Goal: Task Accomplishment & Management: Complete application form

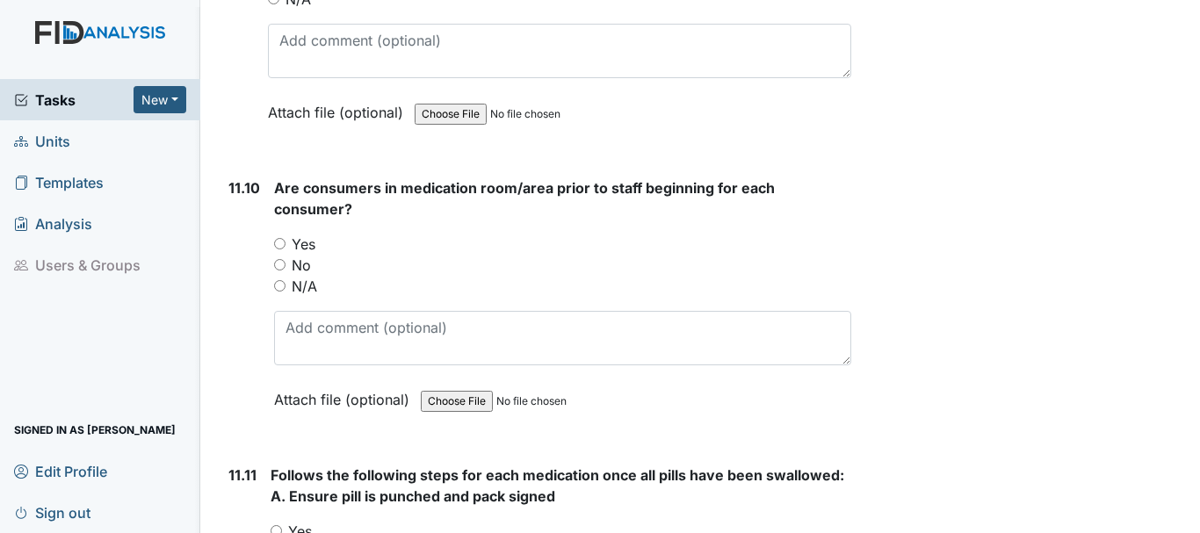
scroll to position [22404, 0]
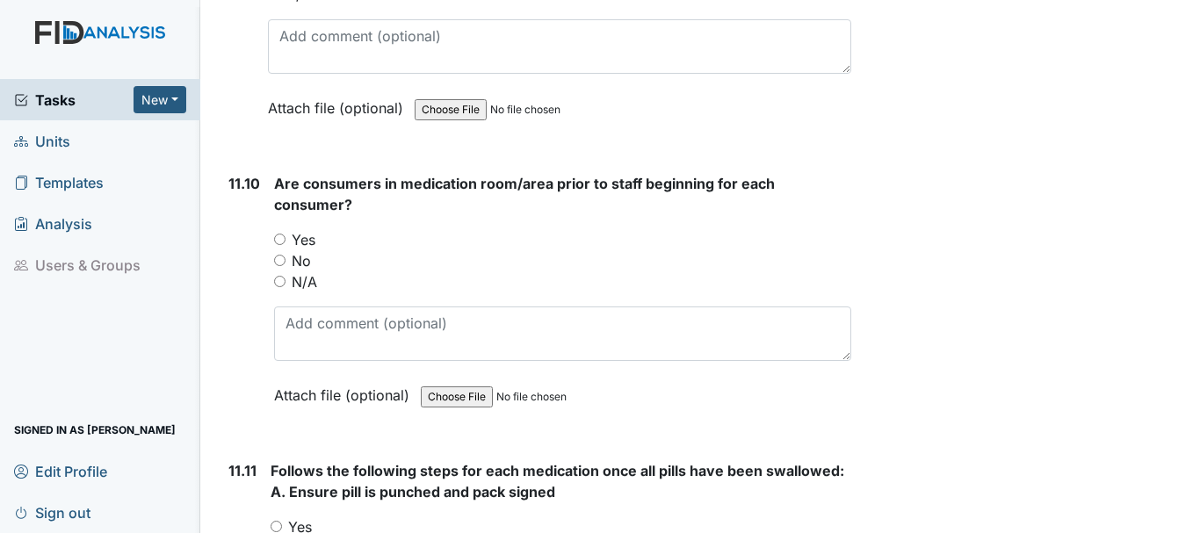
click at [278, 245] on input "Yes" at bounding box center [279, 239] width 11 height 11
radio input "true"
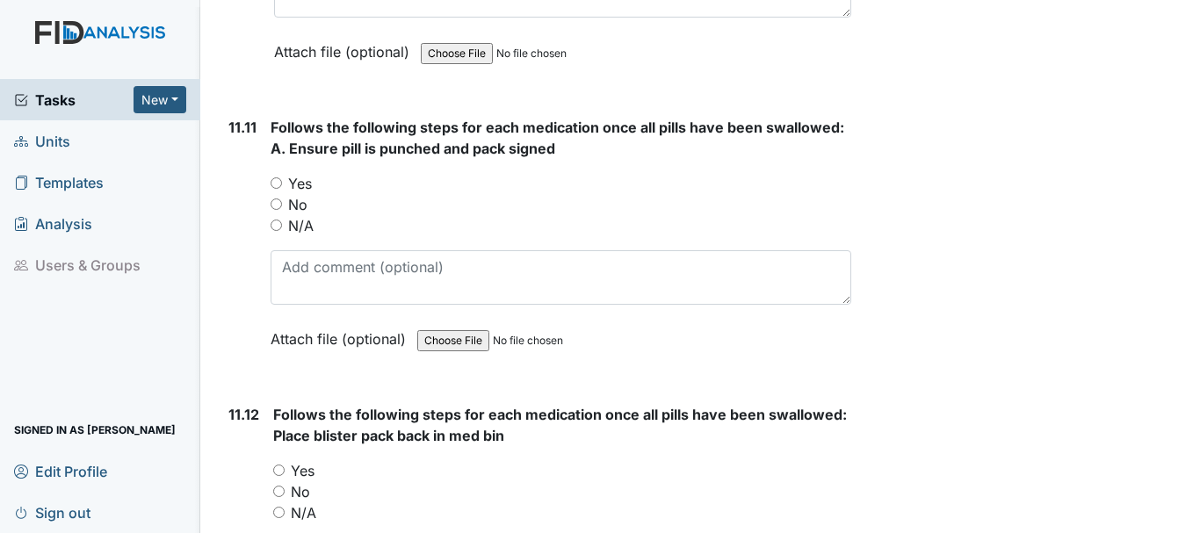
scroll to position [22752, 0]
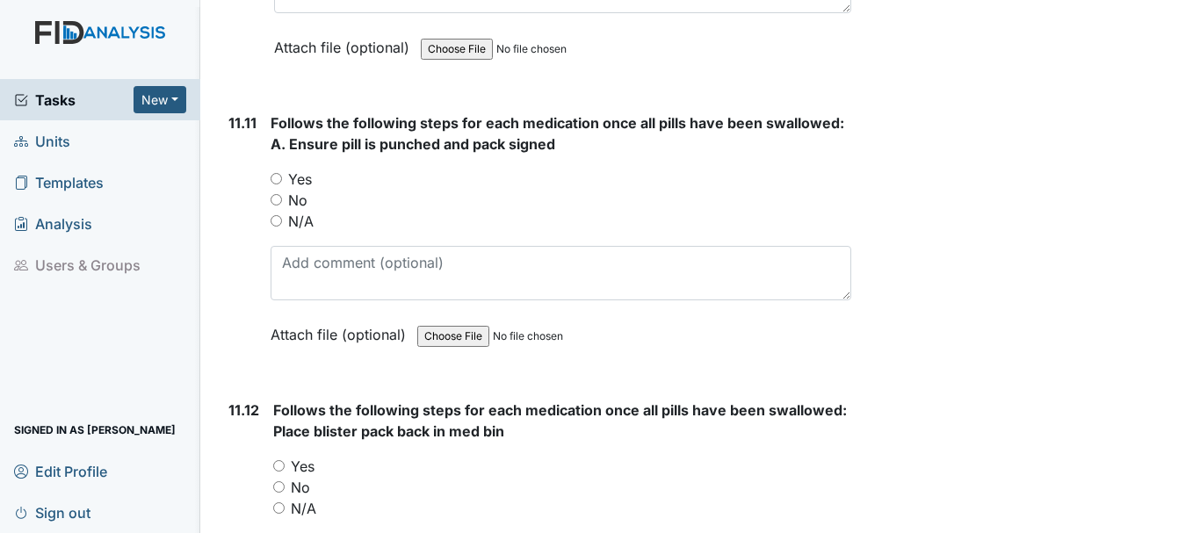
click at [277, 185] on input "Yes" at bounding box center [276, 178] width 11 height 11
radio input "true"
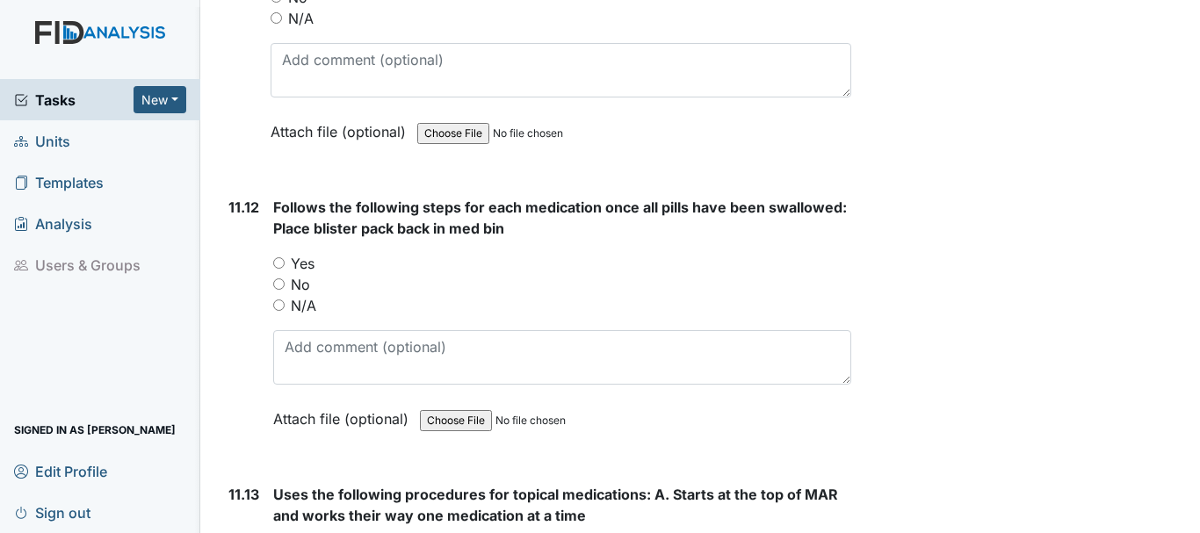
scroll to position [22962, 0]
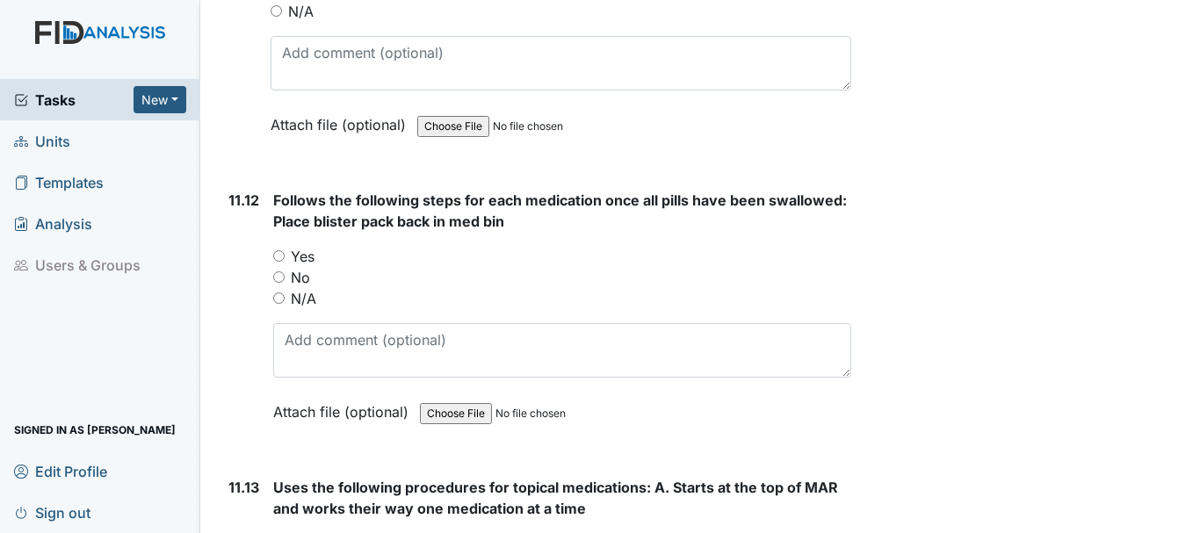
click at [279, 262] on input "Yes" at bounding box center [278, 255] width 11 height 11
radio input "true"
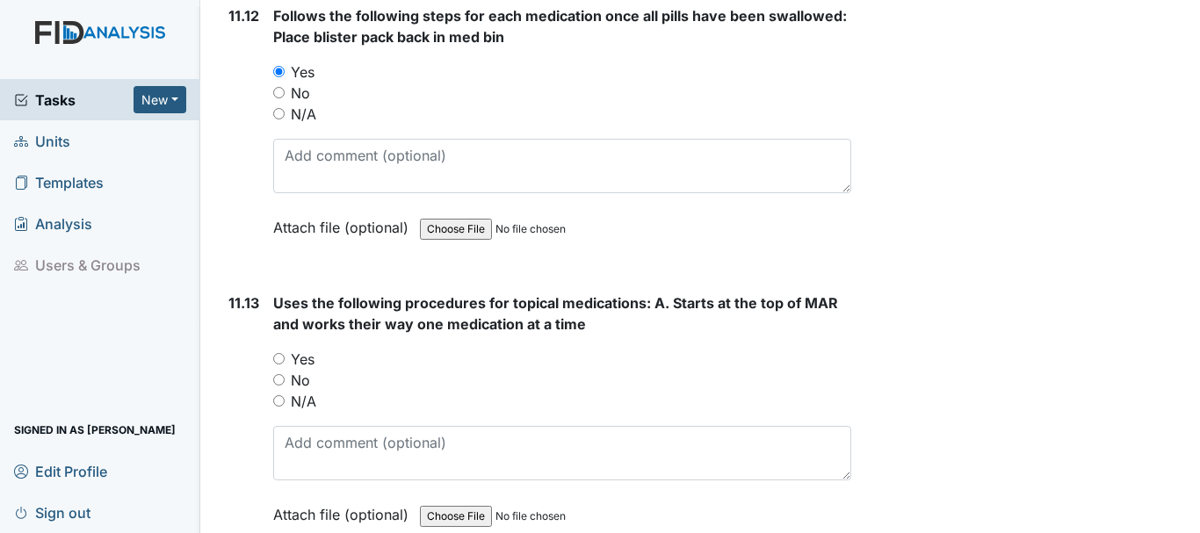
scroll to position [23154, 0]
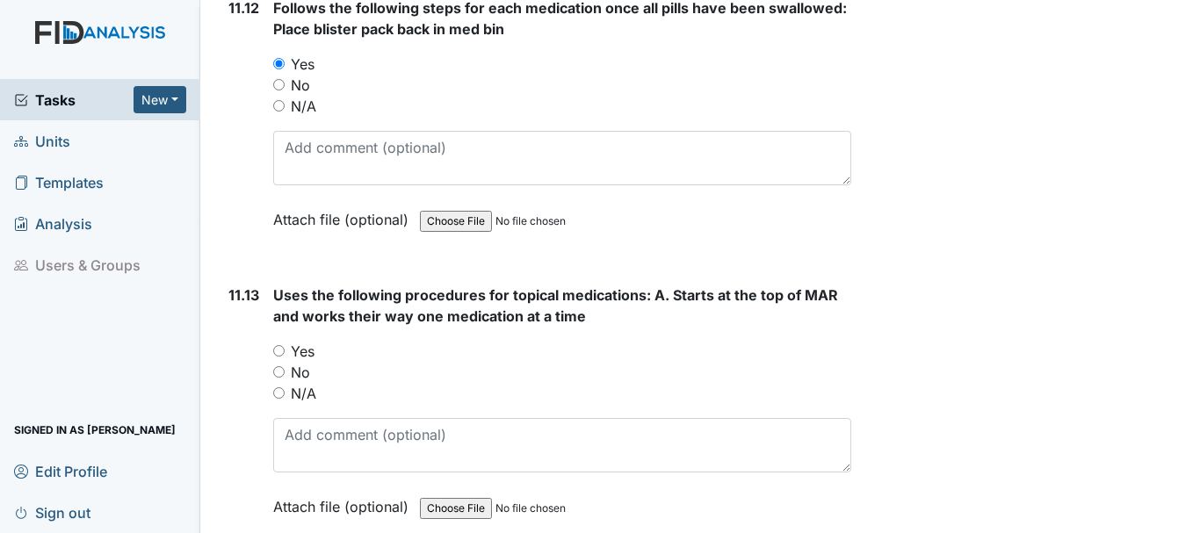
click at [303, 362] on label "Yes" at bounding box center [303, 351] width 24 height 21
click at [285, 357] on input "Yes" at bounding box center [278, 350] width 11 height 11
radio input "true"
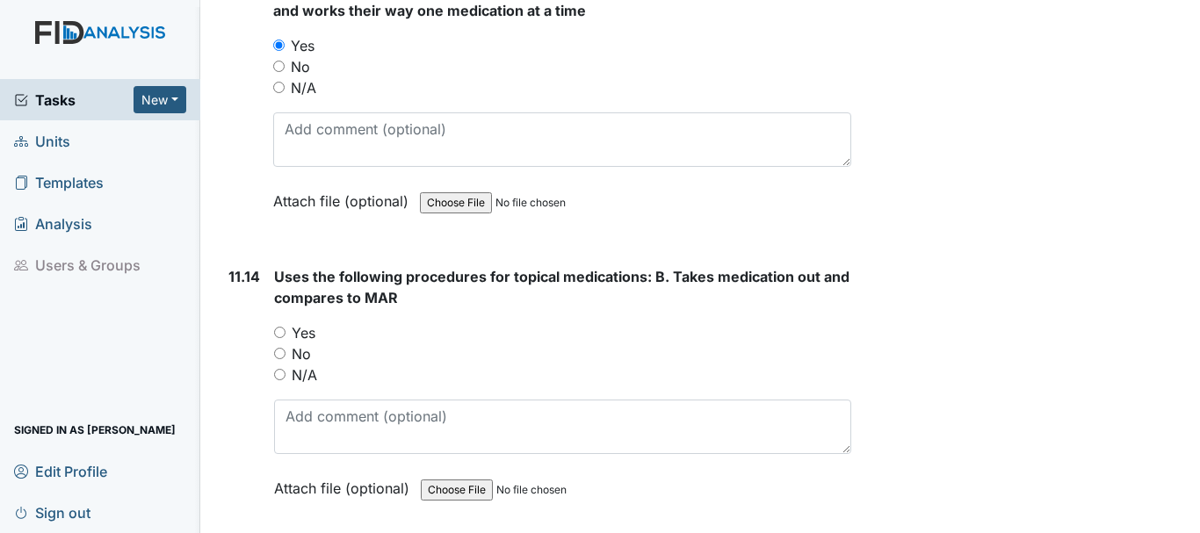
scroll to position [23470, 0]
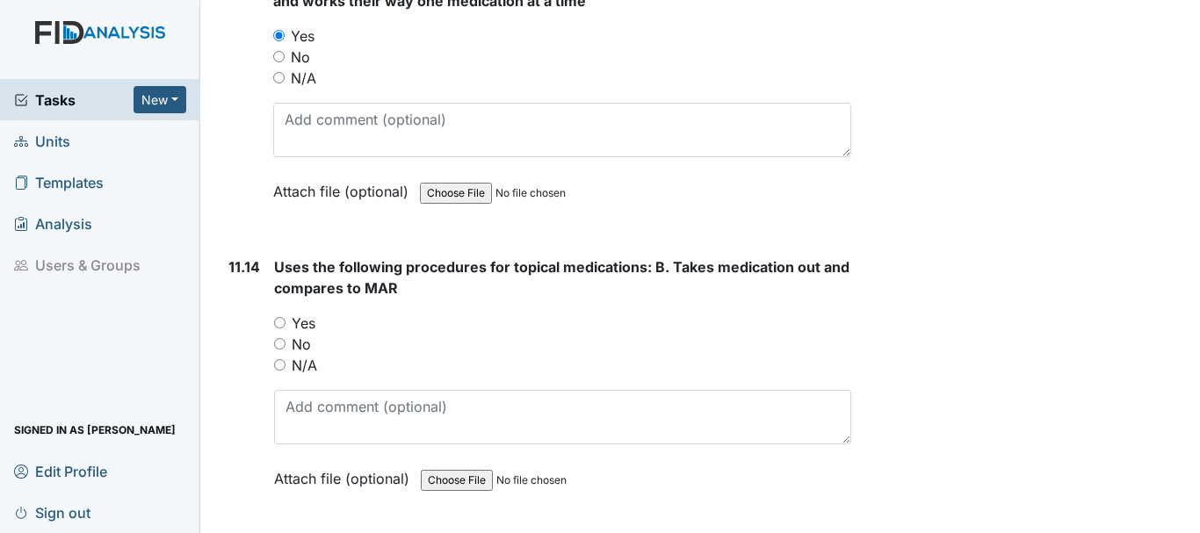
click at [279, 329] on input "Yes" at bounding box center [279, 322] width 11 height 11
radio input "true"
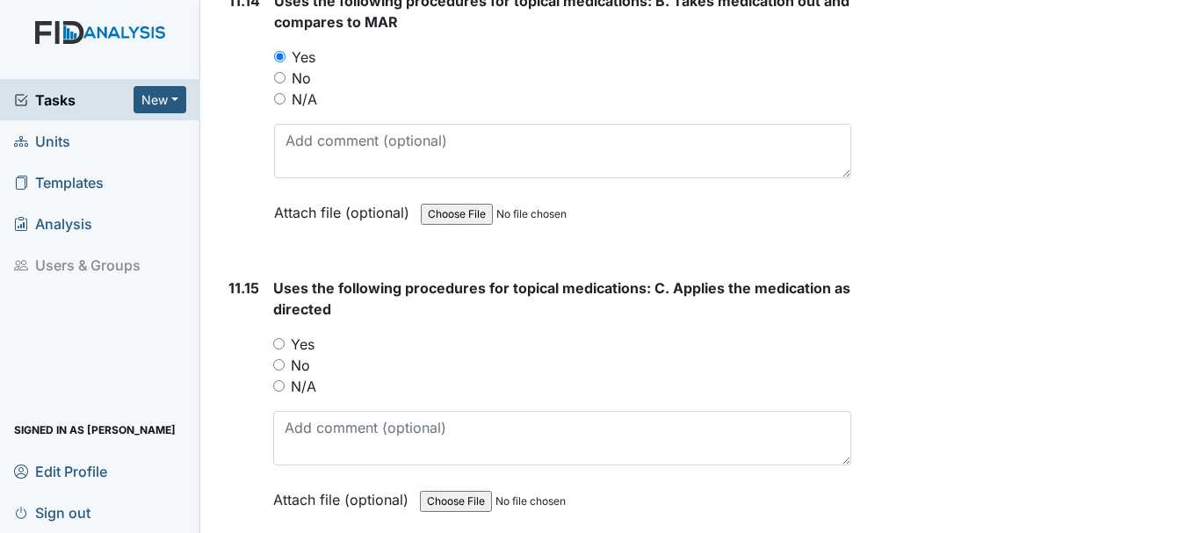
scroll to position [23742, 0]
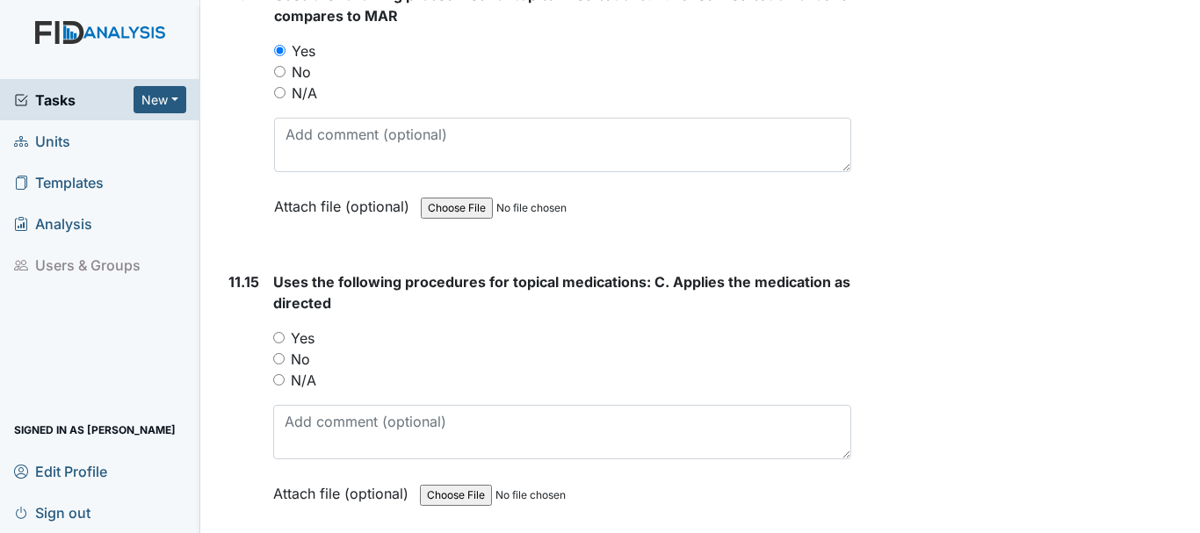
click at [280, 344] on input "Yes" at bounding box center [278, 337] width 11 height 11
radio input "true"
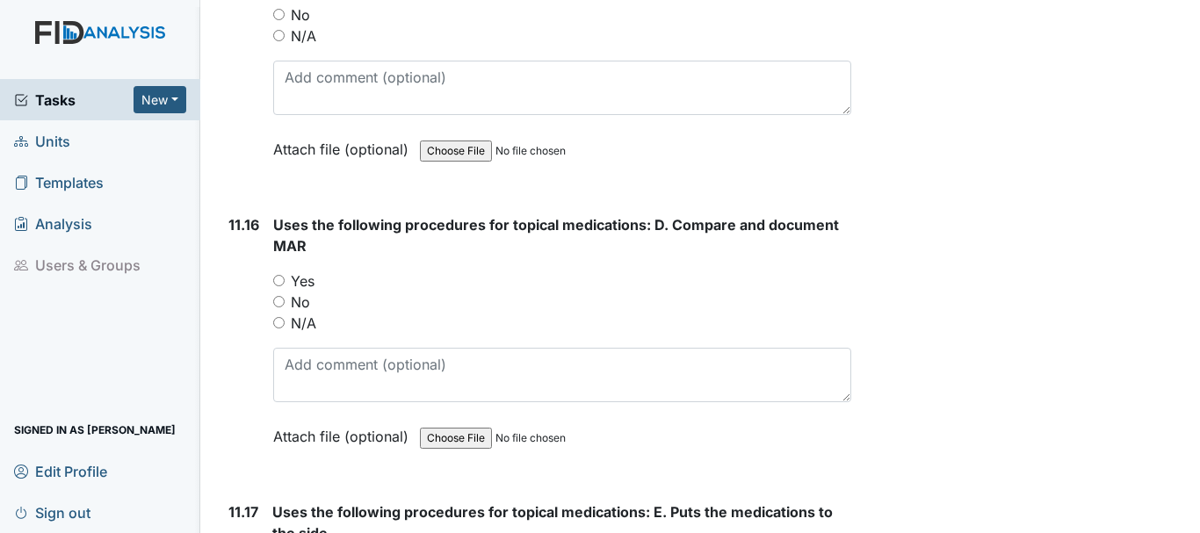
scroll to position [24106, 0]
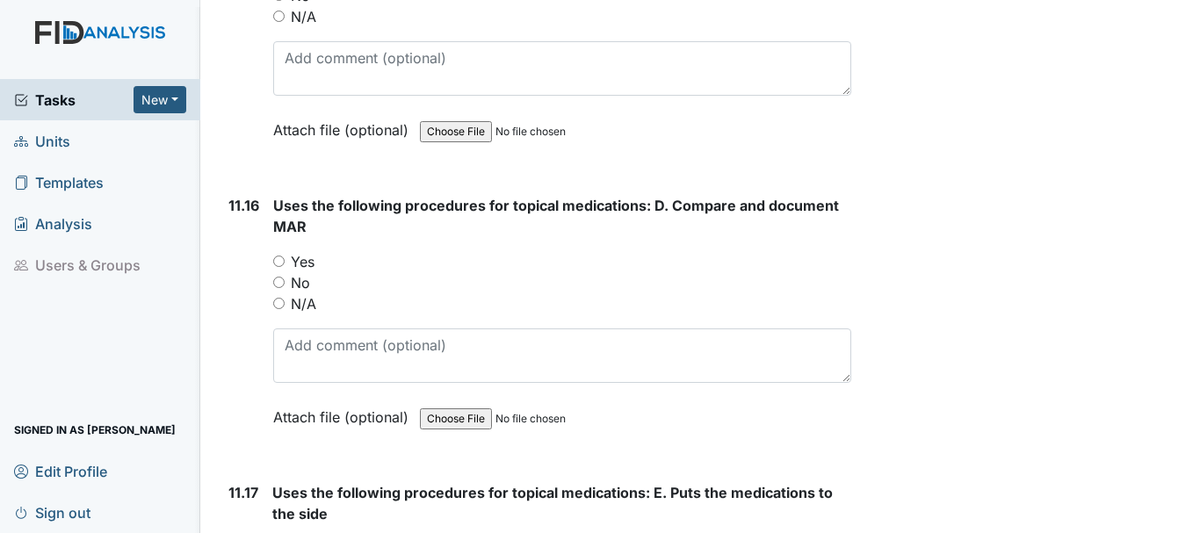
click at [282, 267] on input "Yes" at bounding box center [278, 261] width 11 height 11
radio input "true"
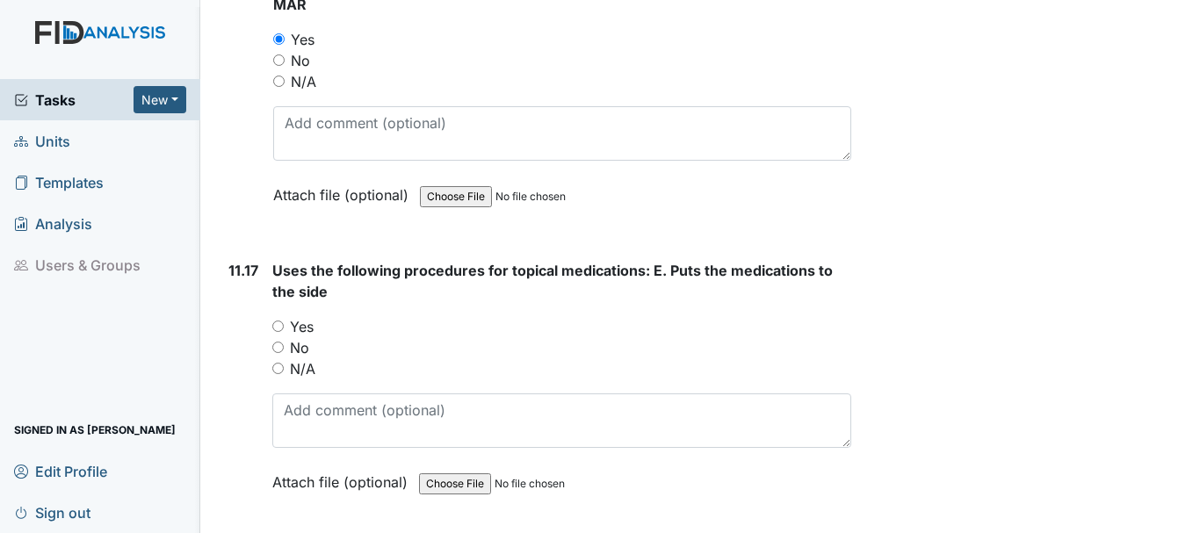
scroll to position [24364, 0]
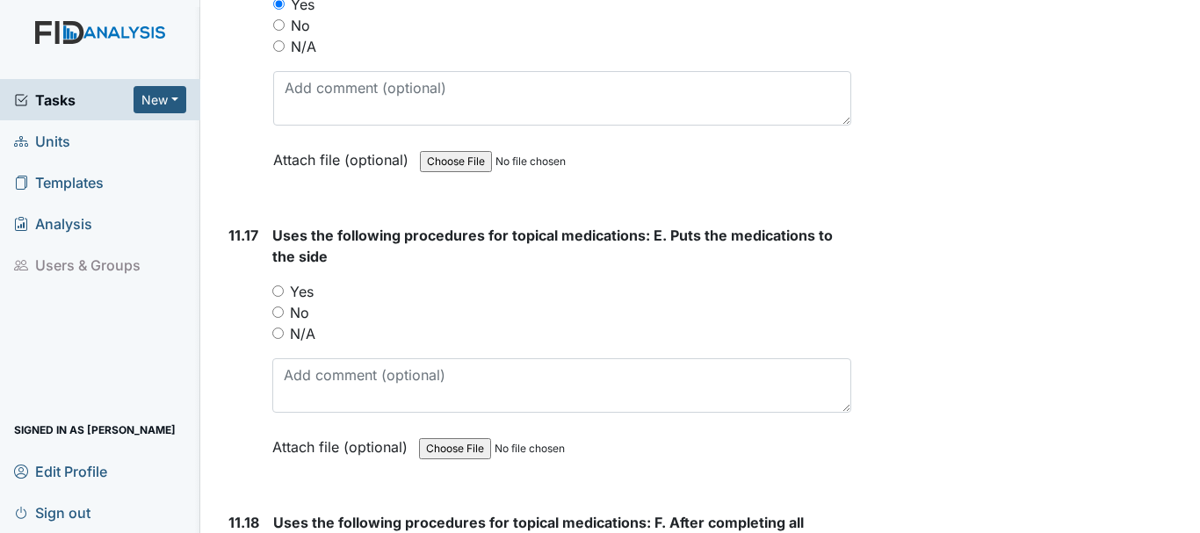
click at [277, 297] on input "Yes" at bounding box center [277, 291] width 11 height 11
radio input "true"
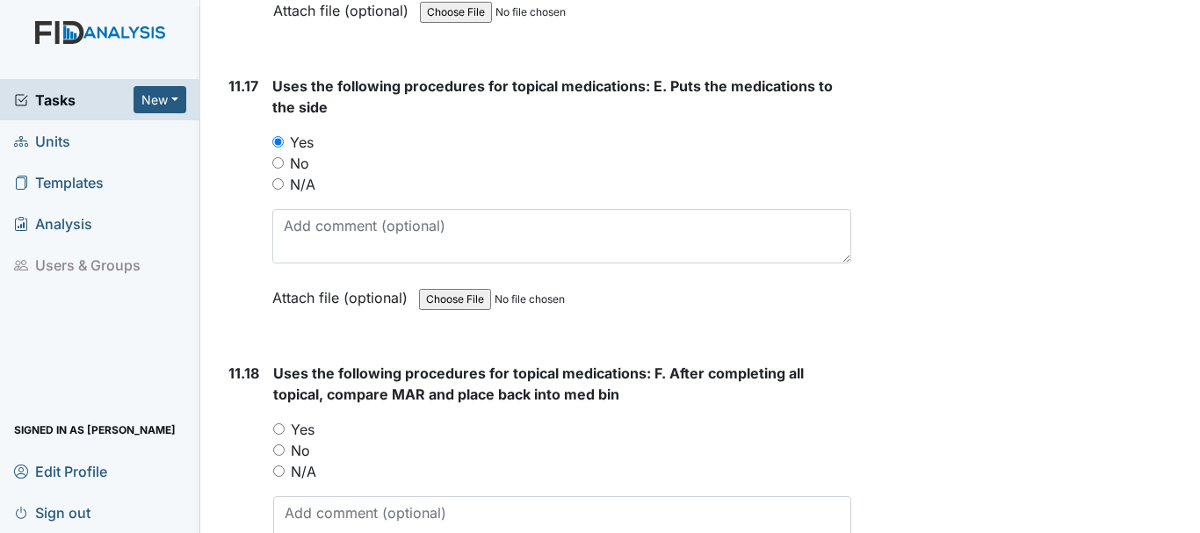
scroll to position [24482, 0]
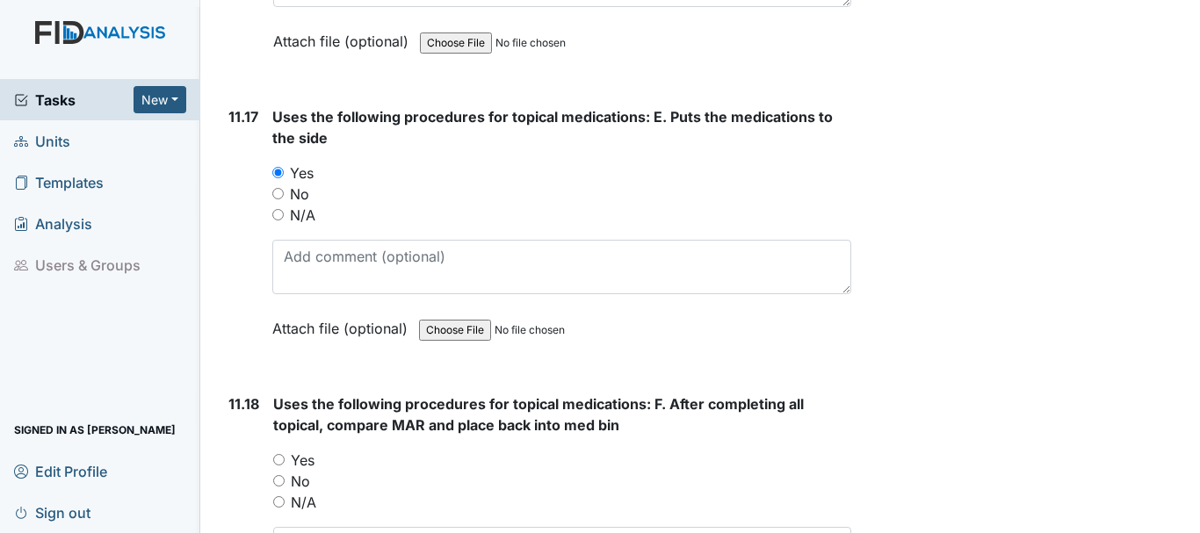
click at [276, 221] on input "N/A" at bounding box center [277, 214] width 11 height 11
radio input "true"
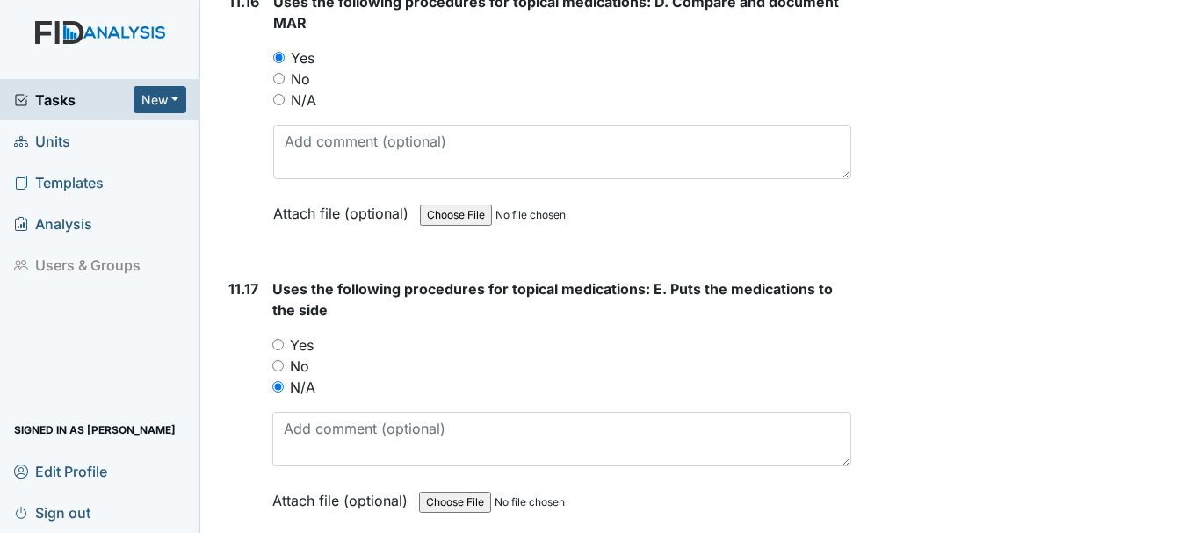
scroll to position [24307, 0]
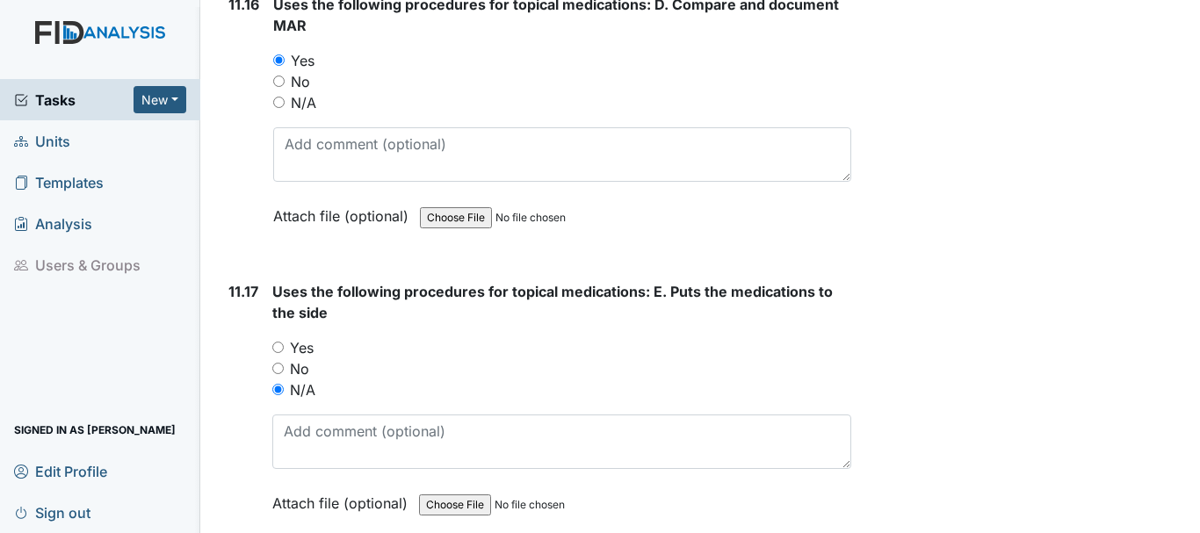
click at [279, 108] on input "N/A" at bounding box center [278, 102] width 11 height 11
radio input "true"
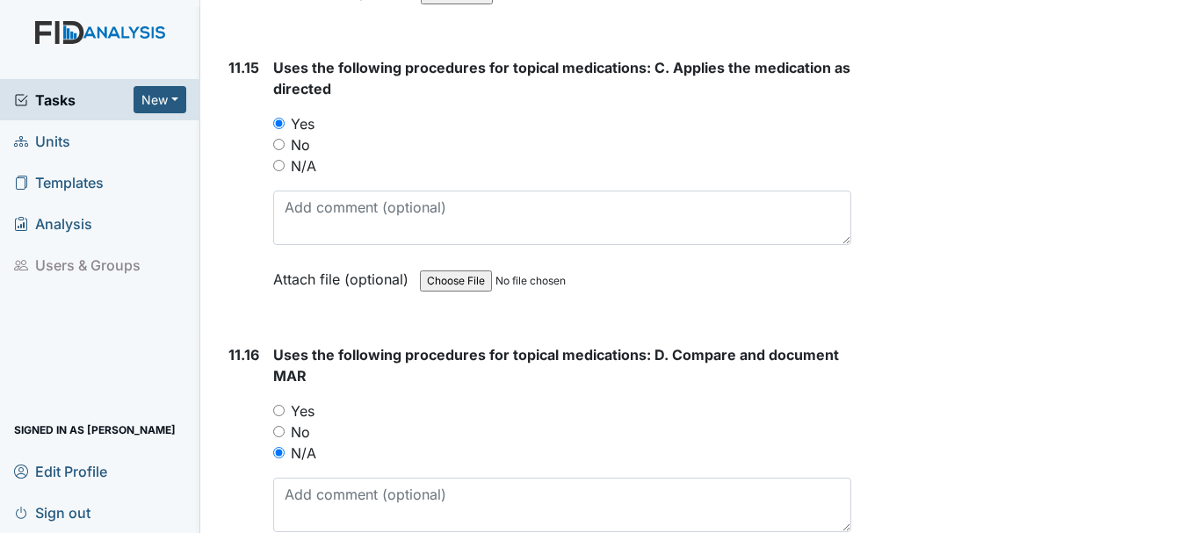
scroll to position [23954, 0]
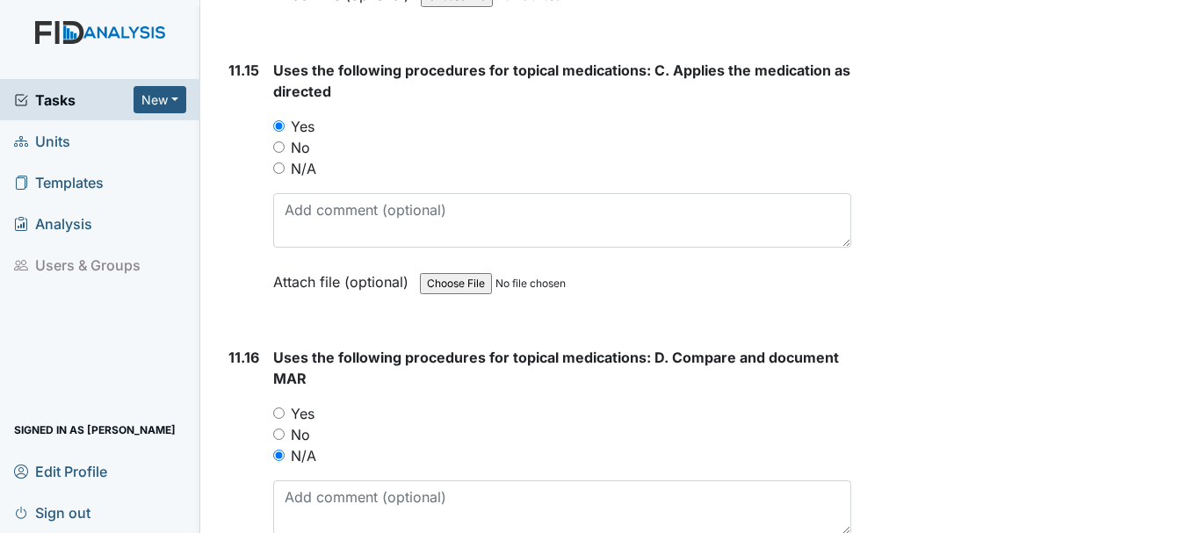
click at [279, 174] on input "N/A" at bounding box center [278, 168] width 11 height 11
radio input "true"
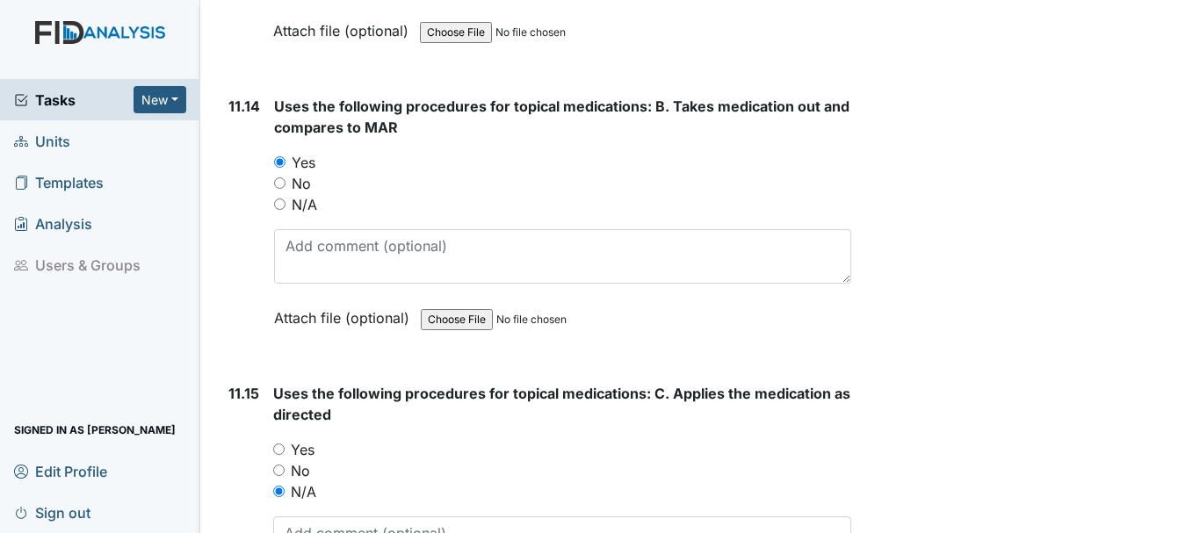
scroll to position [23630, 0]
click at [277, 211] on input "N/A" at bounding box center [279, 204] width 11 height 11
radio input "true"
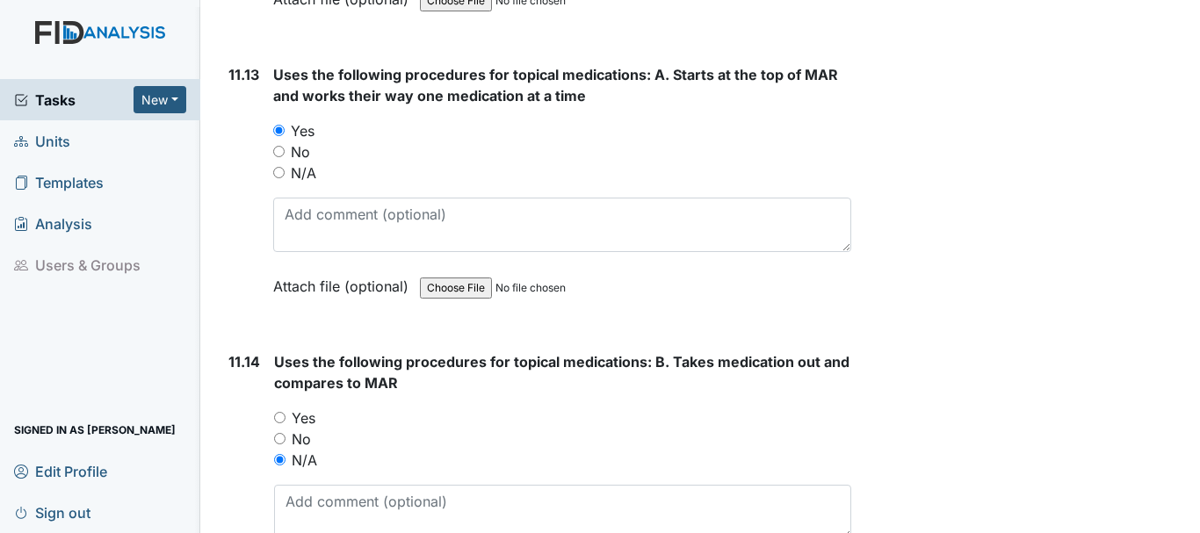
scroll to position [23374, 0]
click at [276, 179] on input "N/A" at bounding box center [278, 173] width 11 height 11
radio input "true"
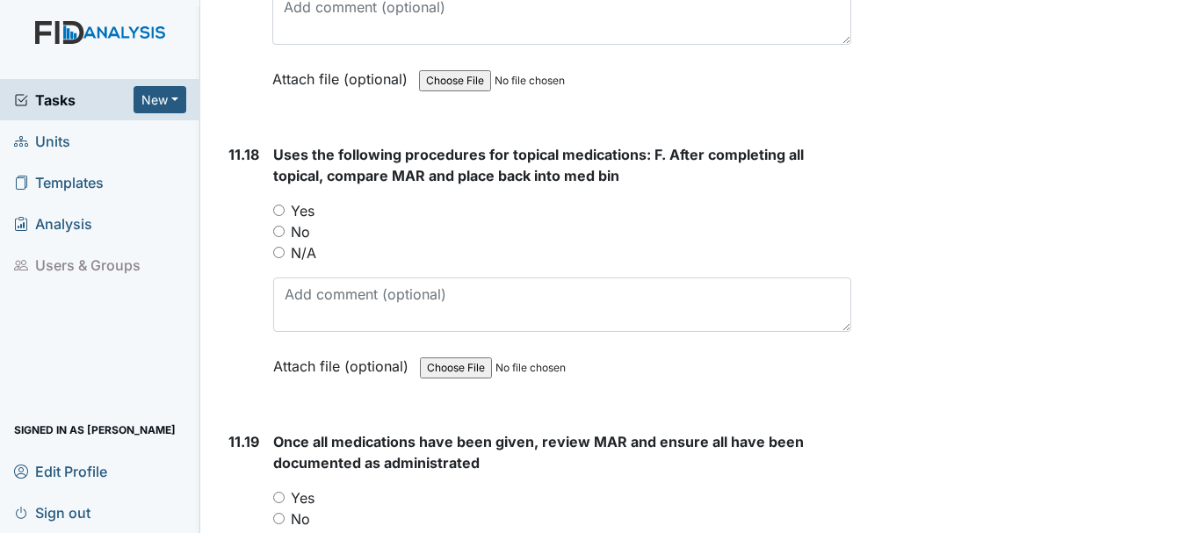
scroll to position [24735, 0]
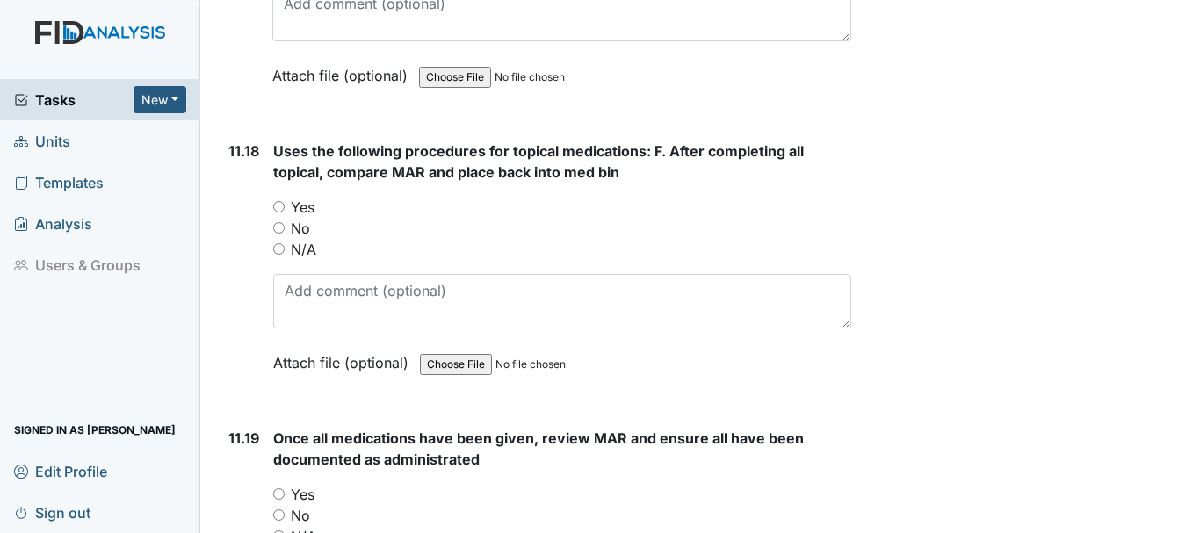
click at [279, 255] on input "N/A" at bounding box center [278, 248] width 11 height 11
radio input "true"
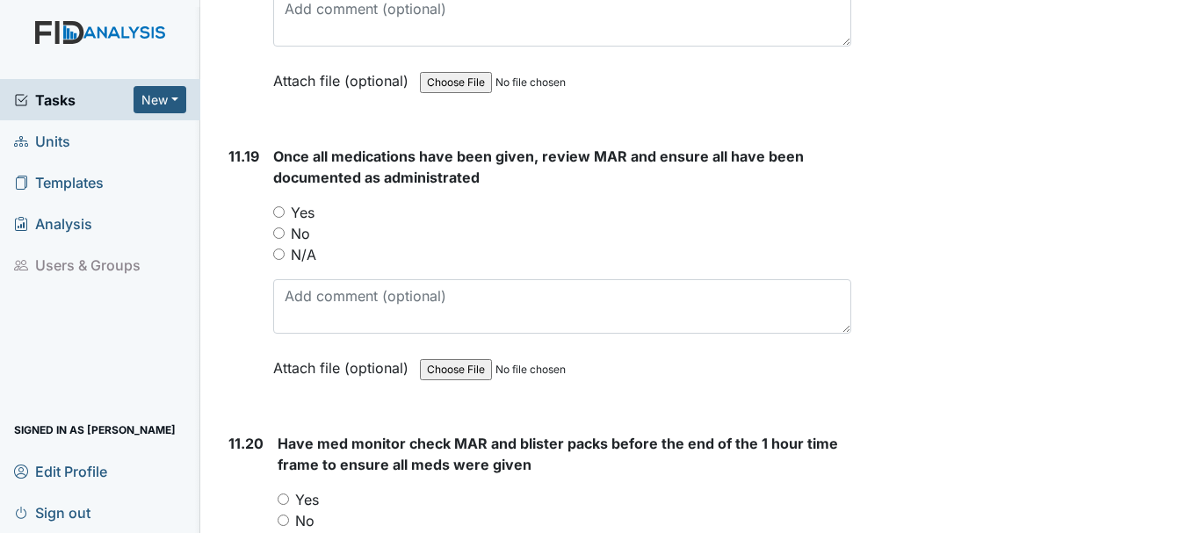
scroll to position [25024, 0]
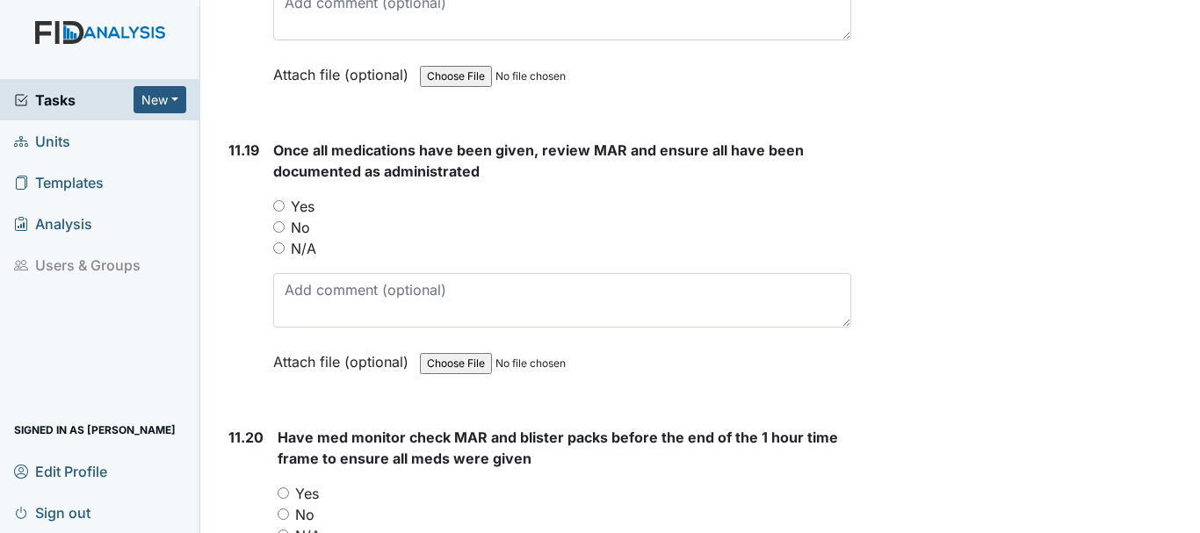
click at [279, 212] on input "Yes" at bounding box center [278, 205] width 11 height 11
radio input "true"
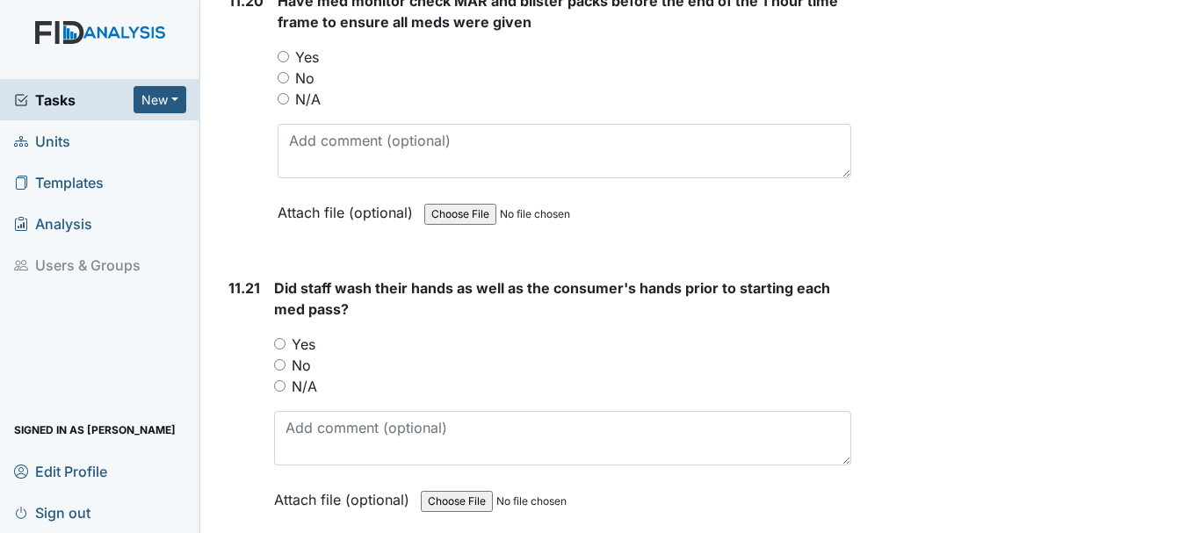
scroll to position [25425, 0]
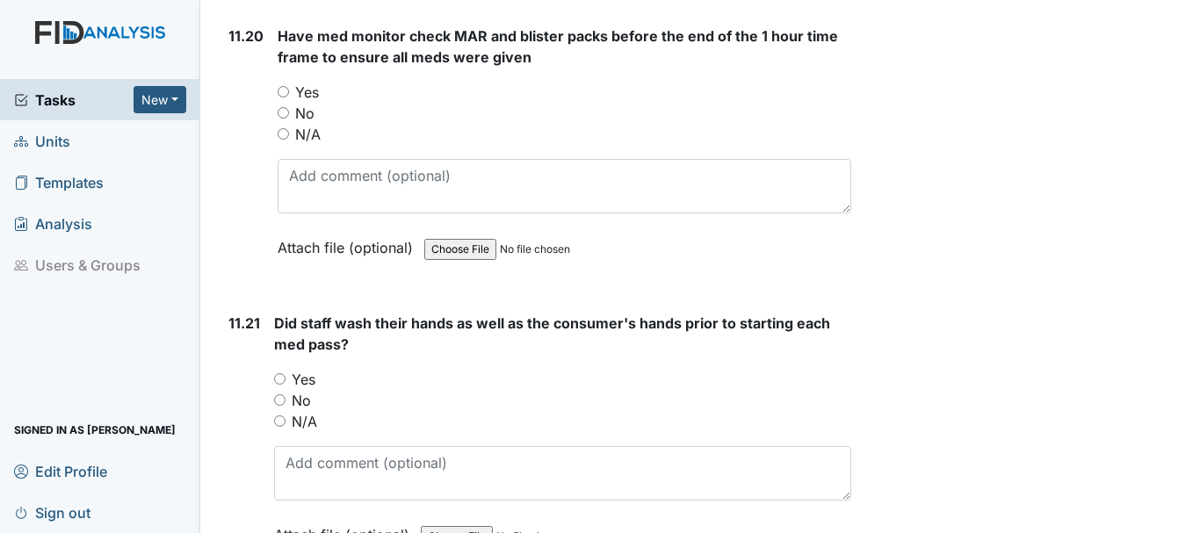
click at [287, 98] on input "Yes" at bounding box center [283, 91] width 11 height 11
radio input "true"
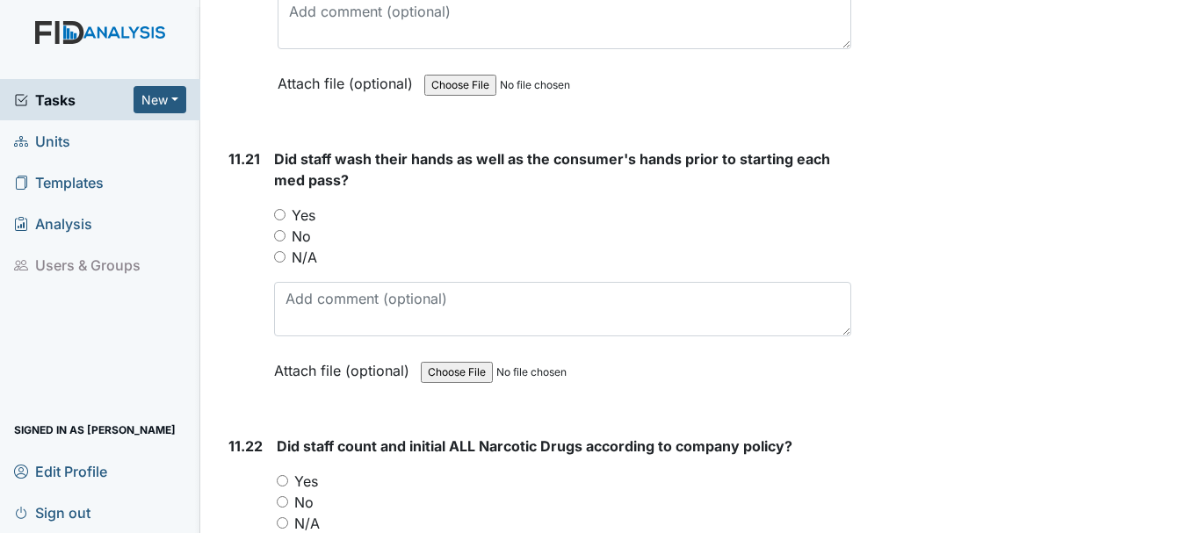
scroll to position [25611, 0]
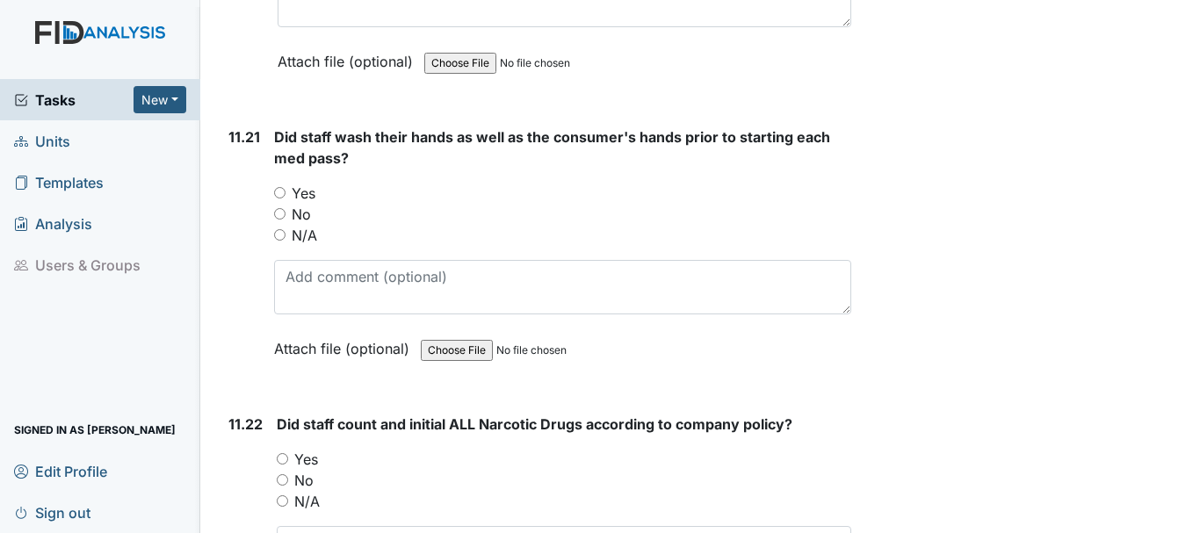
click at [279, 199] on input "Yes" at bounding box center [279, 192] width 11 height 11
radio input "true"
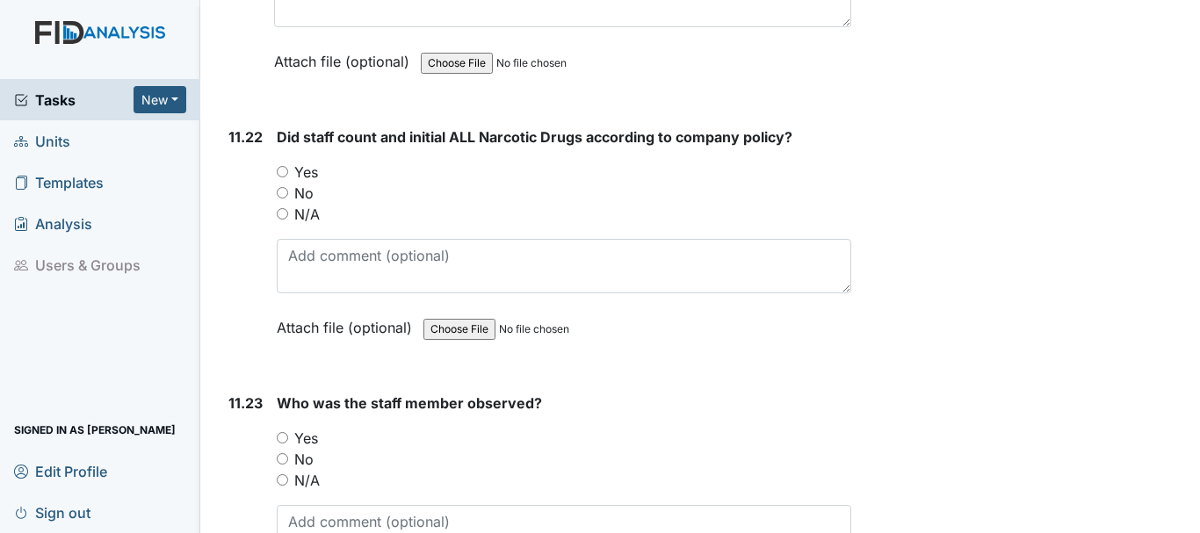
scroll to position [25901, 0]
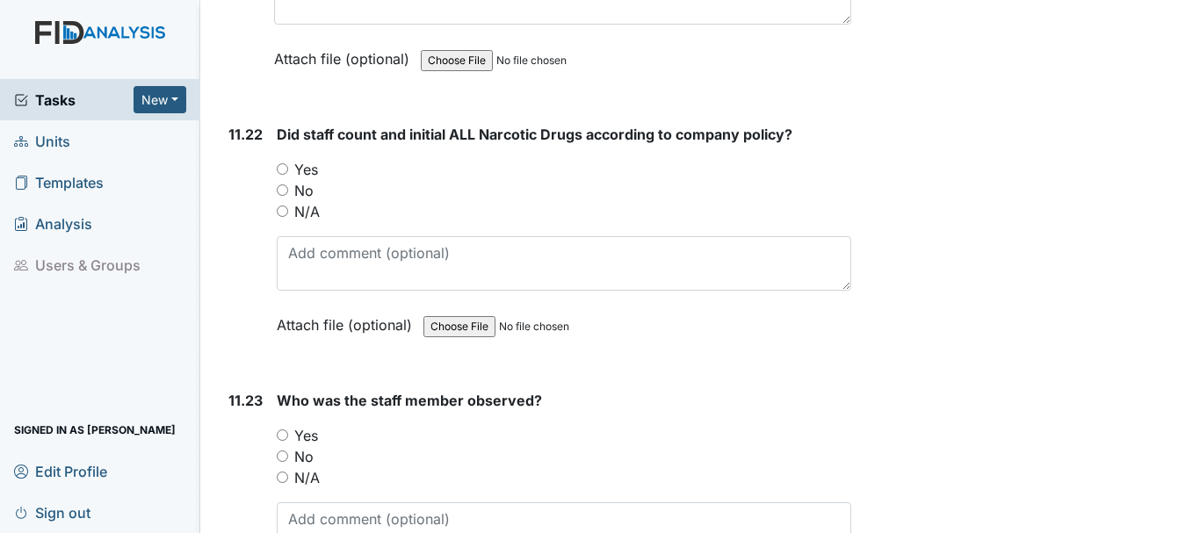
click at [285, 175] on input "Yes" at bounding box center [282, 168] width 11 height 11
radio input "true"
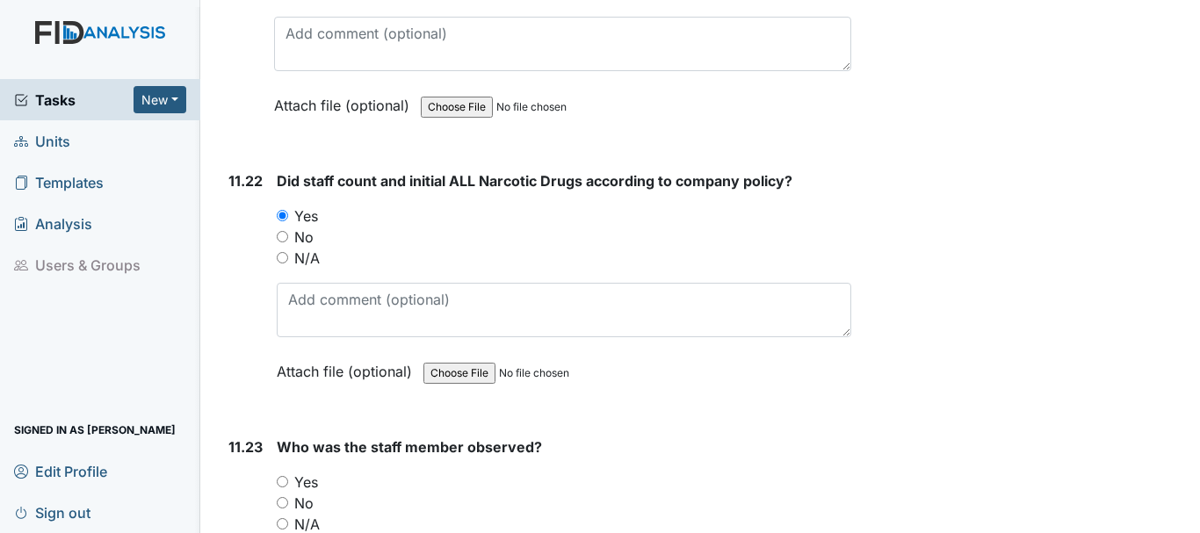
click at [228, 328] on div "11.22" at bounding box center [245, 289] width 34 height 238
click at [282, 264] on input "N/A" at bounding box center [282, 257] width 11 height 11
radio input "true"
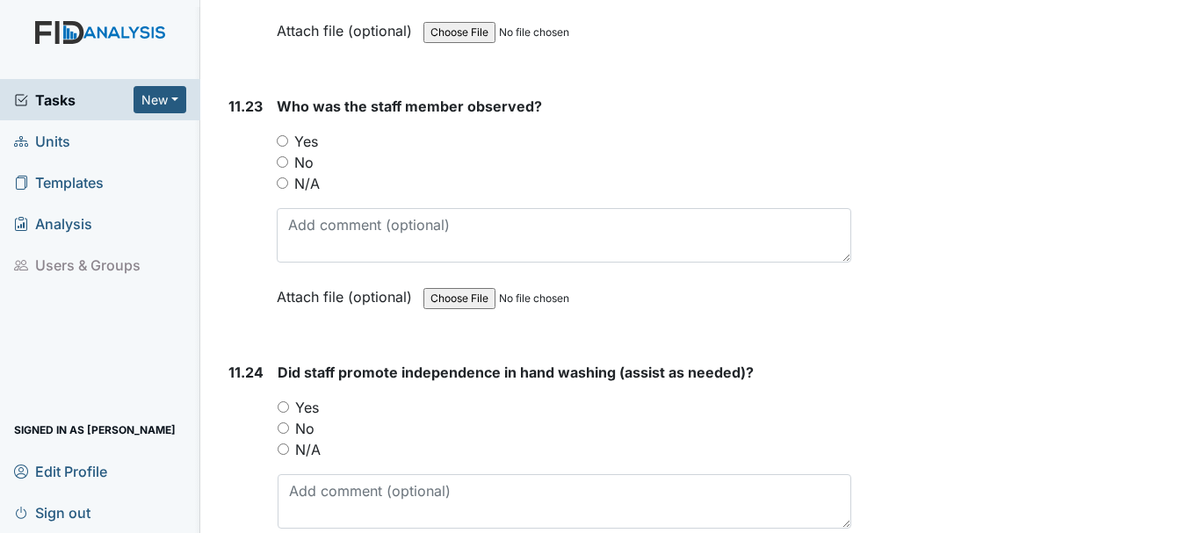
scroll to position [26191, 0]
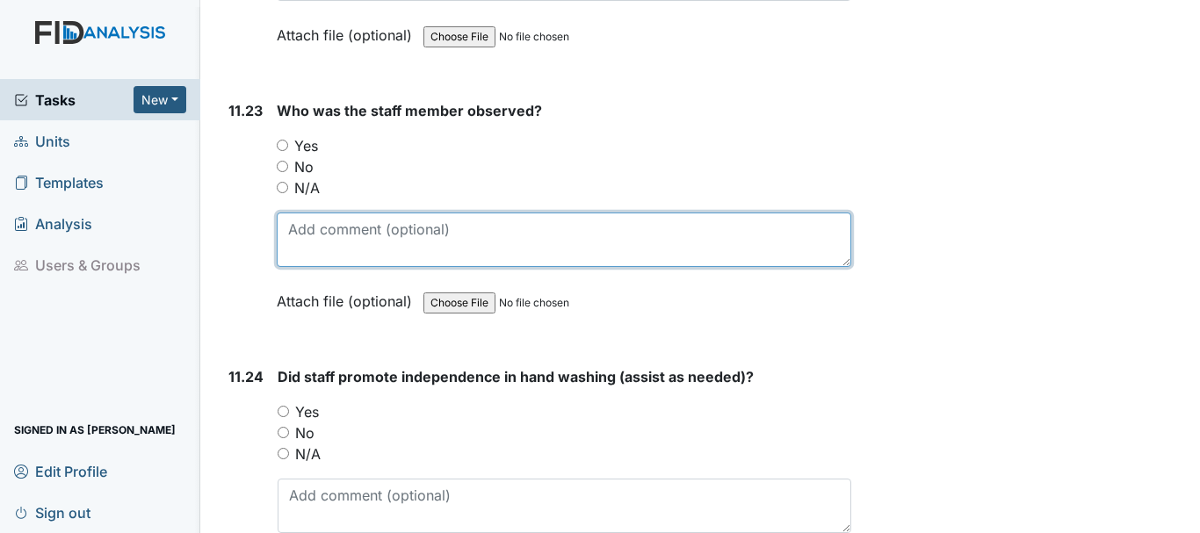
click at [341, 267] on textarea at bounding box center [564, 240] width 575 height 54
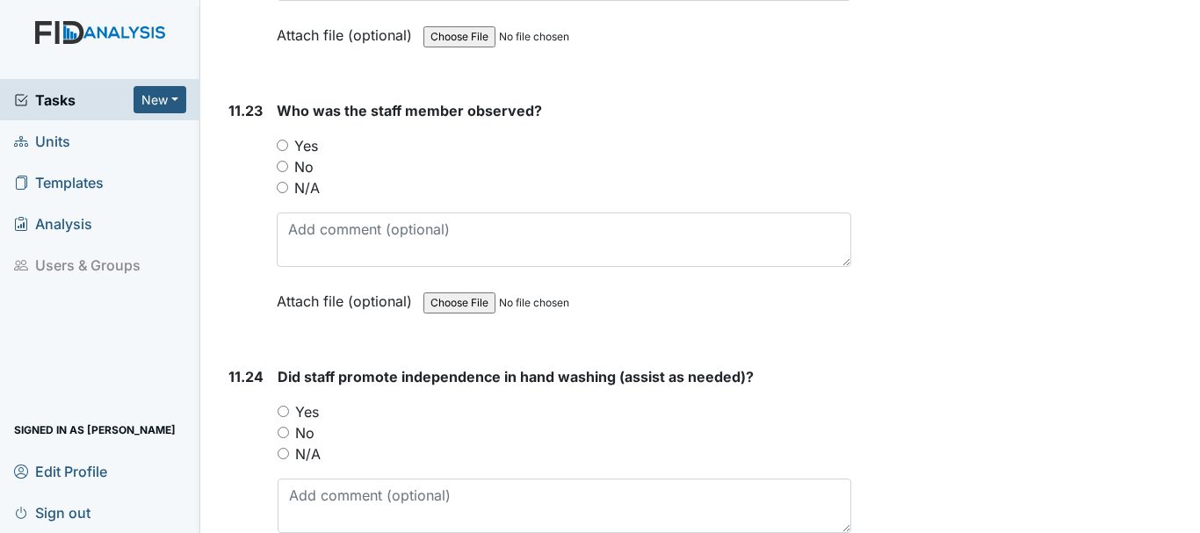
click at [282, 151] on input "Yes" at bounding box center [282, 145] width 11 height 11
radio input "true"
click at [282, 151] on input "Yes" at bounding box center [282, 145] width 11 height 11
radio input "true"
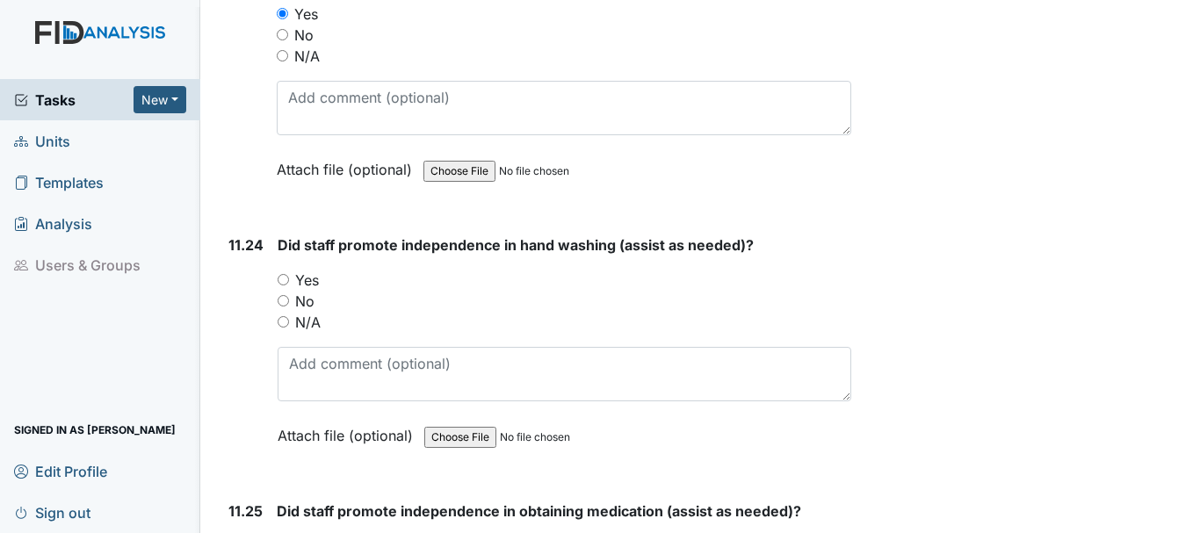
scroll to position [26328, 0]
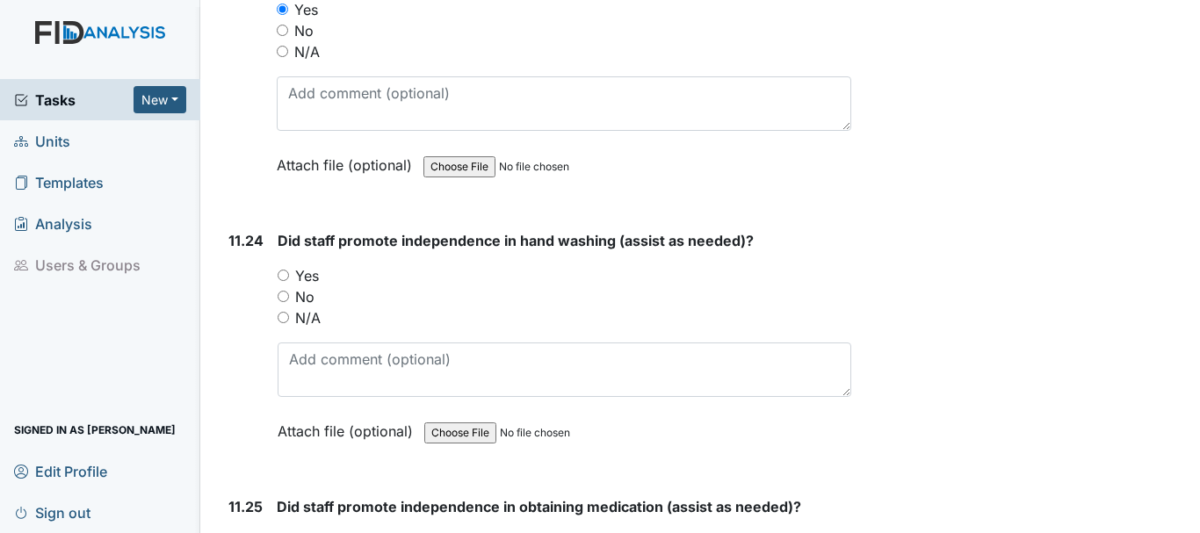
click at [281, 281] on input "Yes" at bounding box center [283, 275] width 11 height 11
radio input "true"
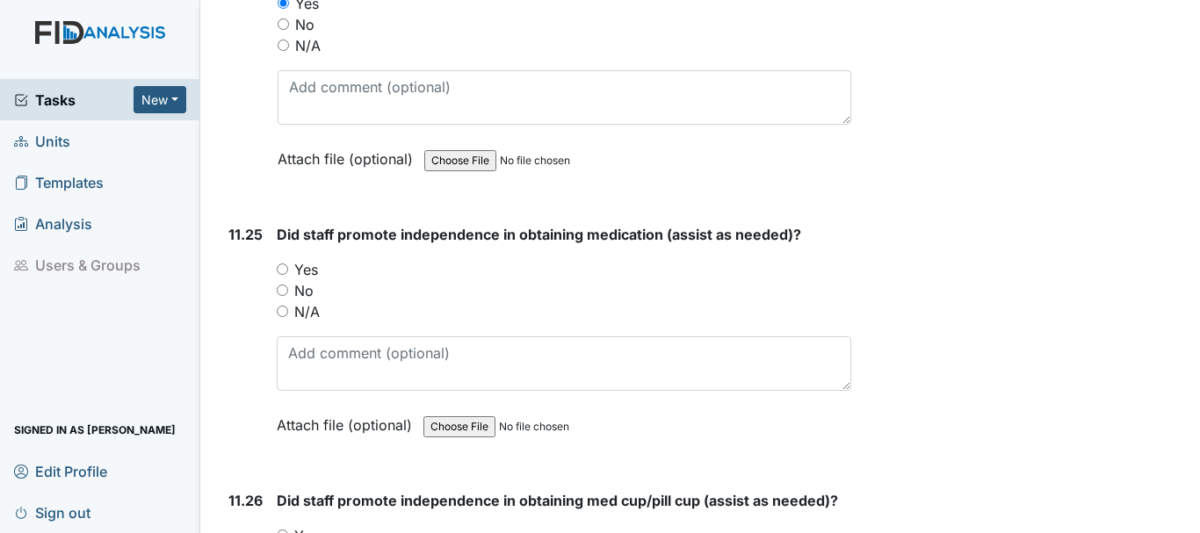
scroll to position [26603, 0]
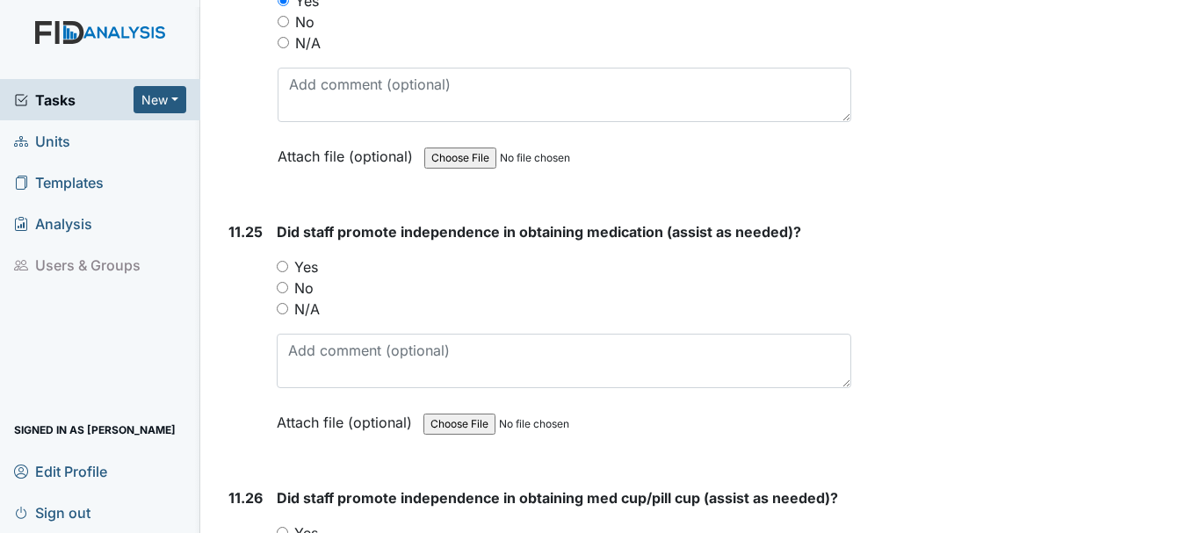
click at [282, 272] on input "Yes" at bounding box center [282, 266] width 11 height 11
radio input "true"
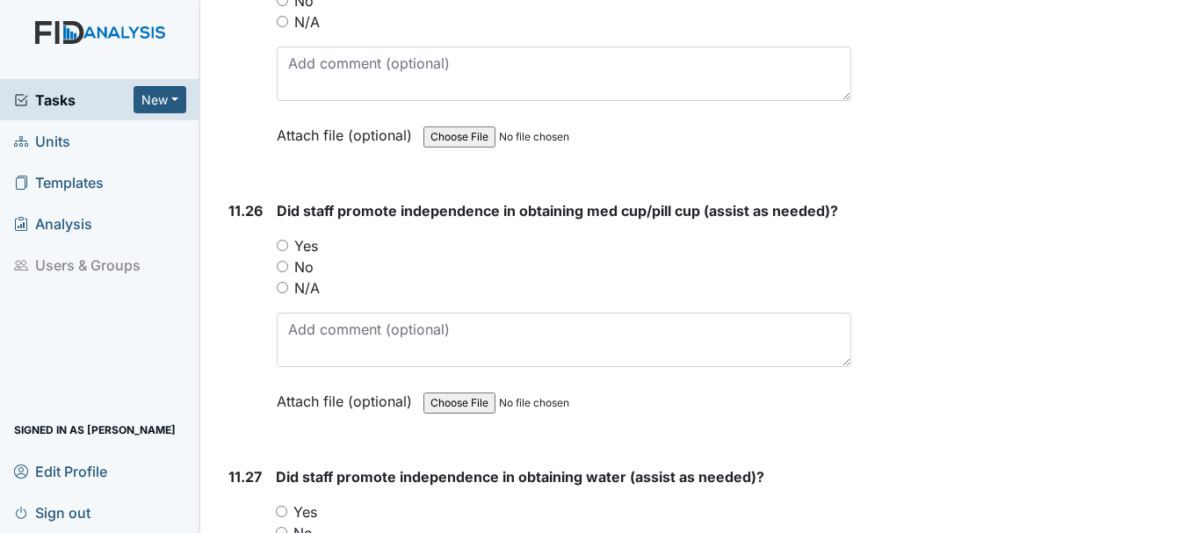
scroll to position [26895, 0]
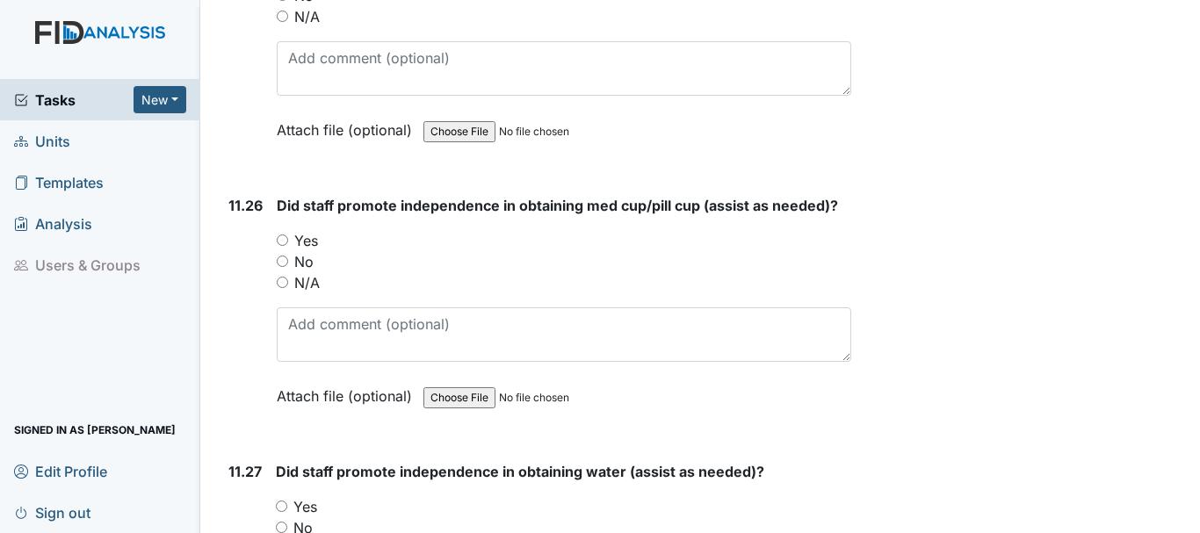
click at [283, 246] on input "Yes" at bounding box center [282, 240] width 11 height 11
radio input "true"
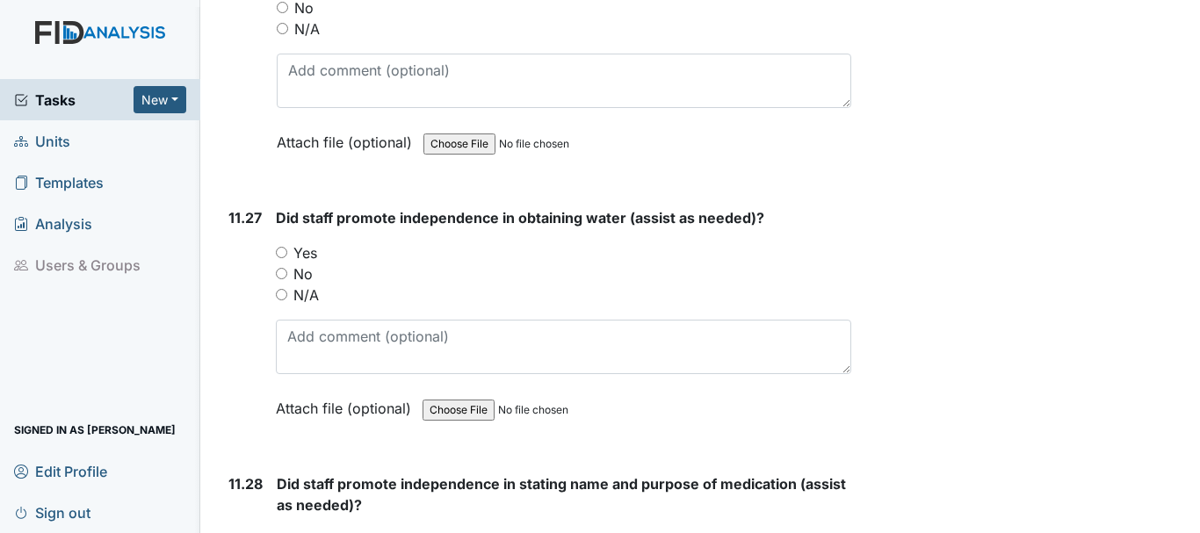
scroll to position [27167, 0]
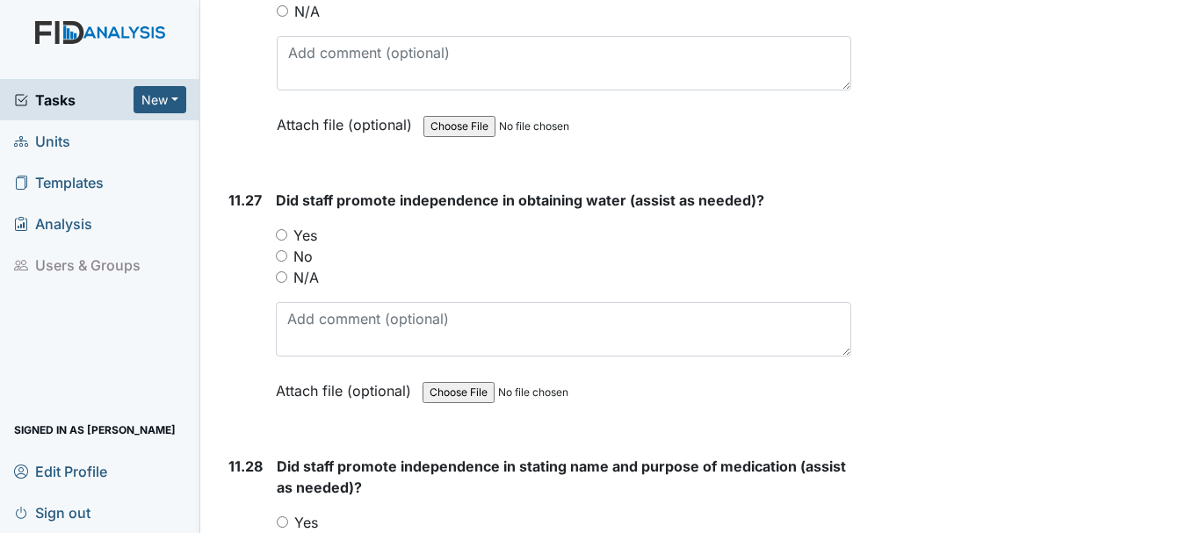
click at [283, 241] on input "Yes" at bounding box center [281, 234] width 11 height 11
radio input "true"
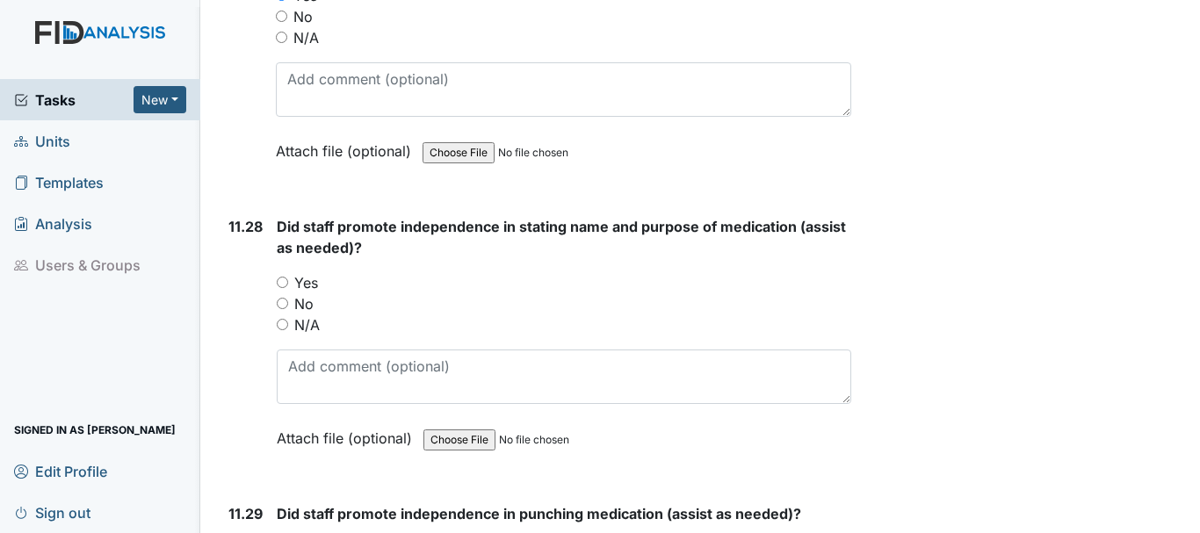
scroll to position [27409, 0]
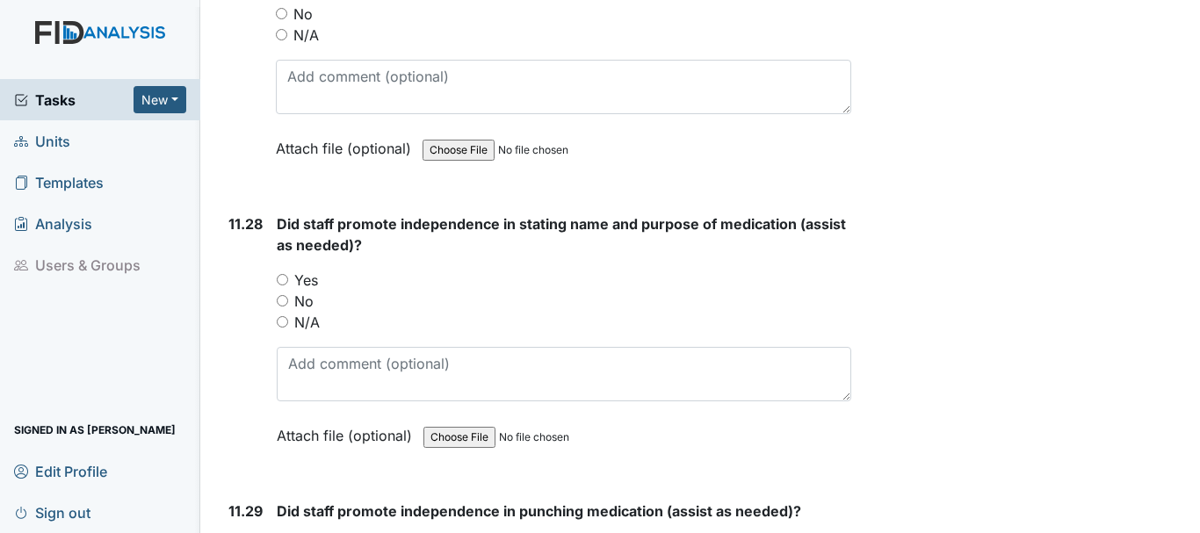
click at [282, 286] on input "Yes" at bounding box center [282, 279] width 11 height 11
radio input "true"
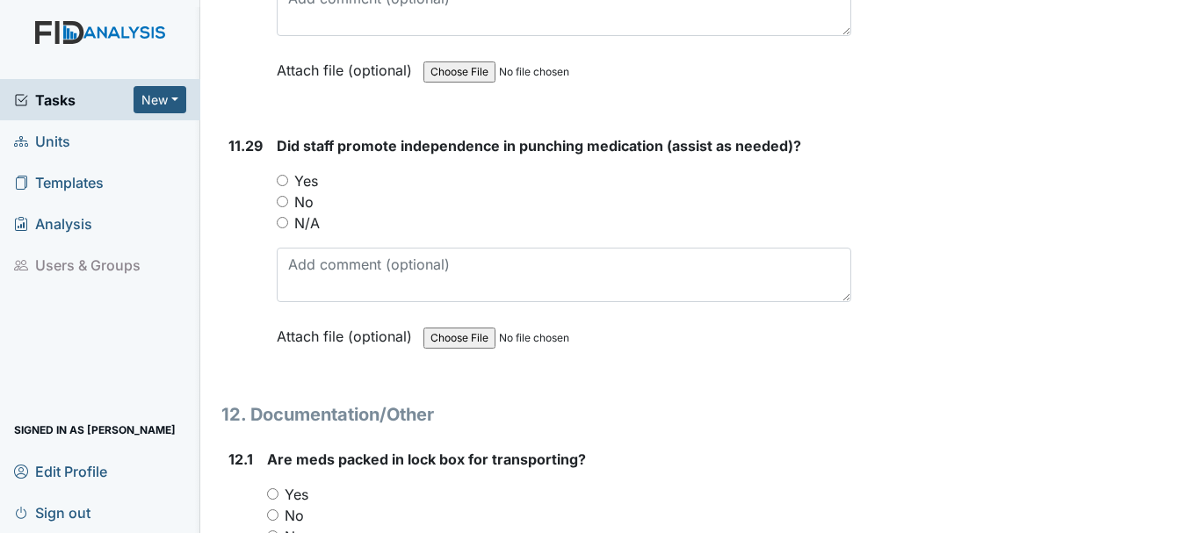
scroll to position [27776, 0]
click at [281, 185] on input "Yes" at bounding box center [282, 179] width 11 height 11
radio input "true"
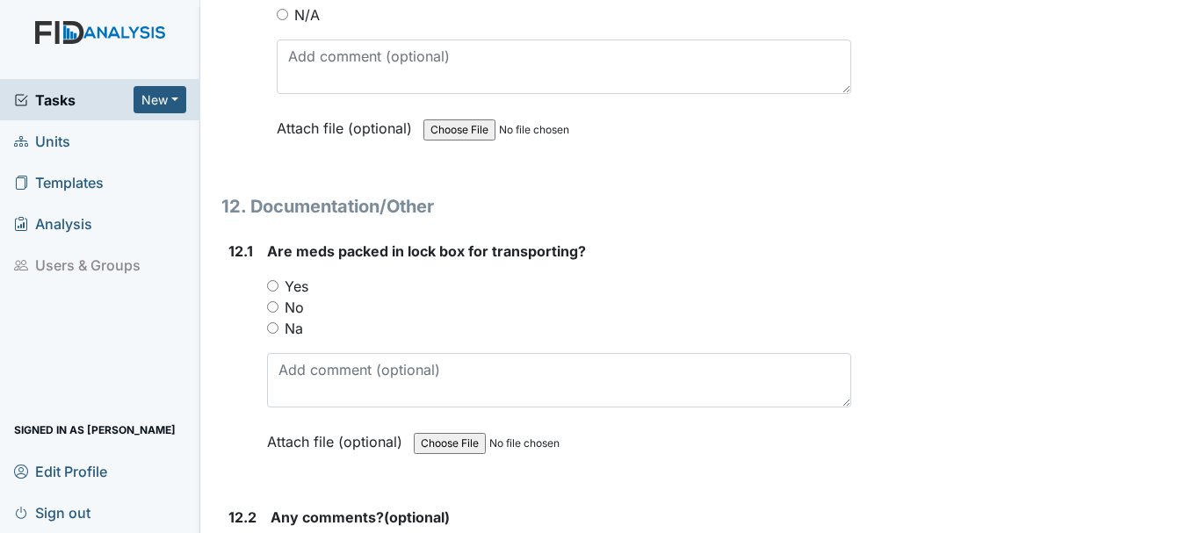
scroll to position [28017, 0]
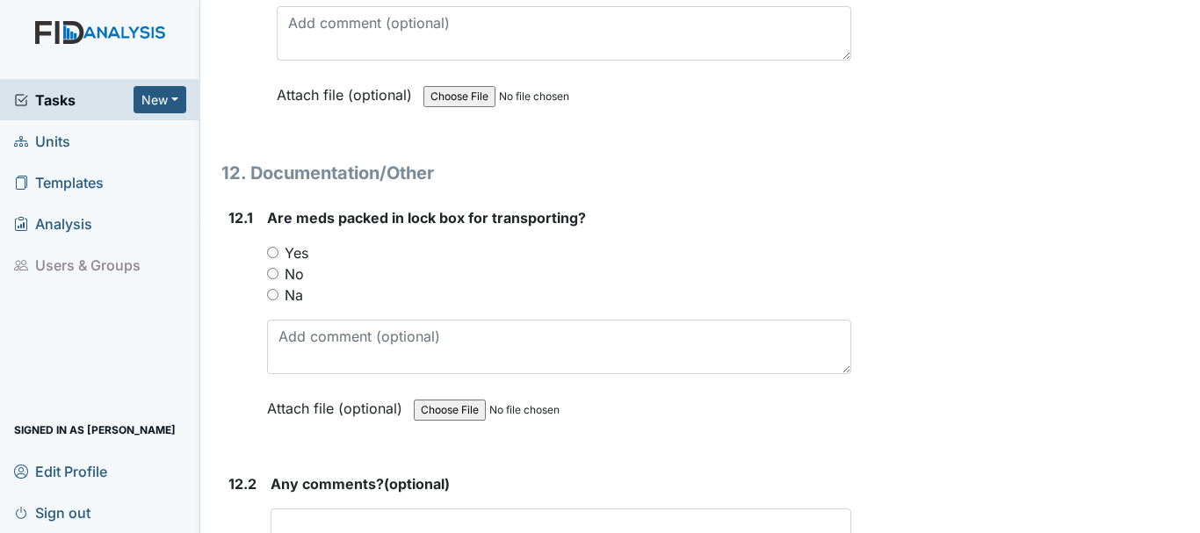
click at [274, 258] on input "Yes" at bounding box center [272, 252] width 11 height 11
radio input "true"
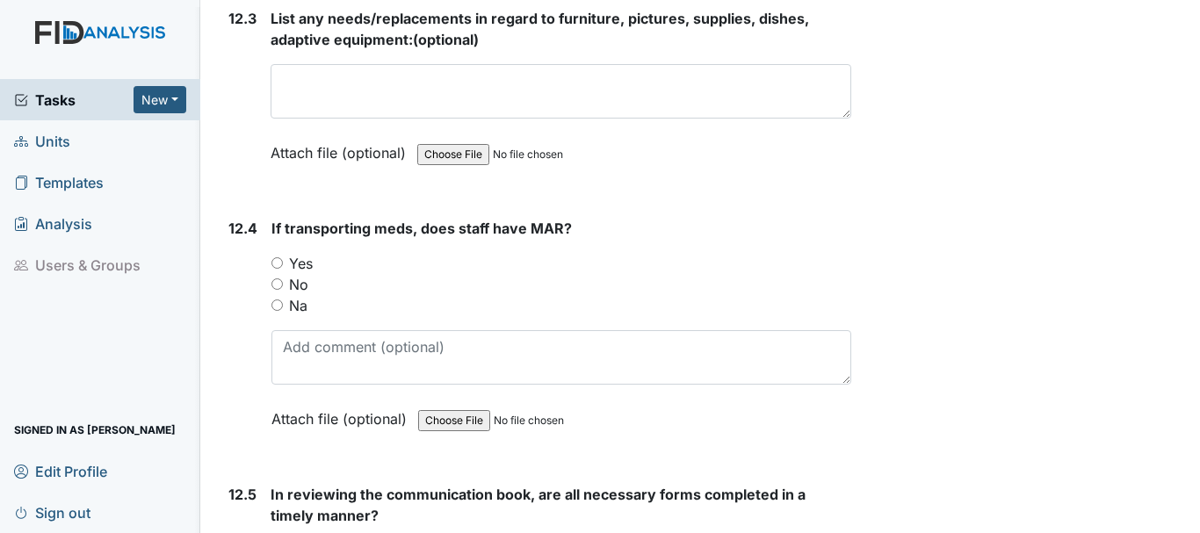
scroll to position [28676, 0]
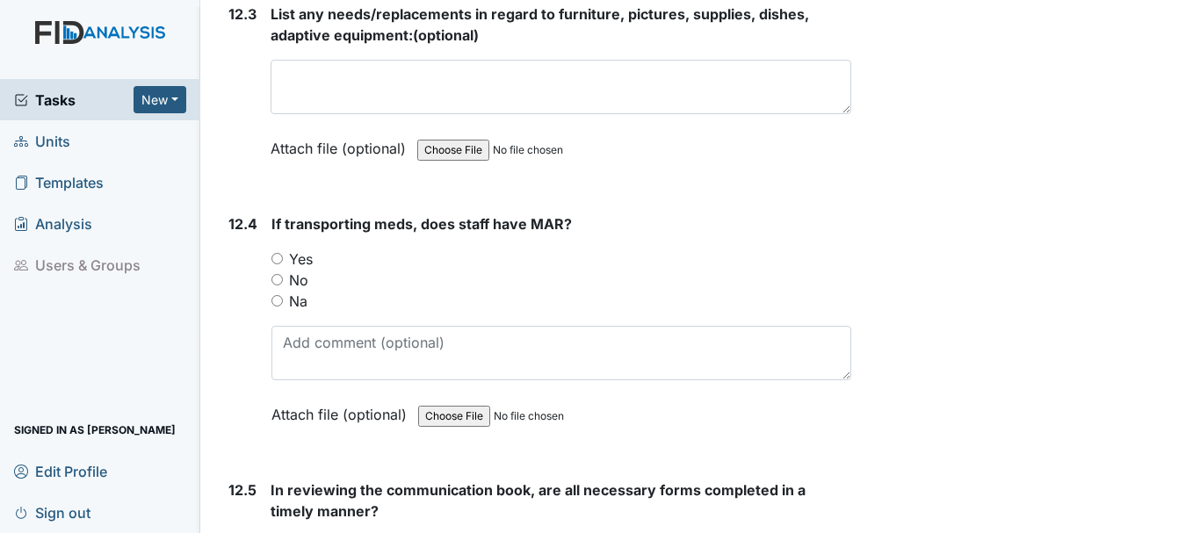
click at [277, 265] on input "Yes" at bounding box center [277, 258] width 11 height 11
radio input "true"
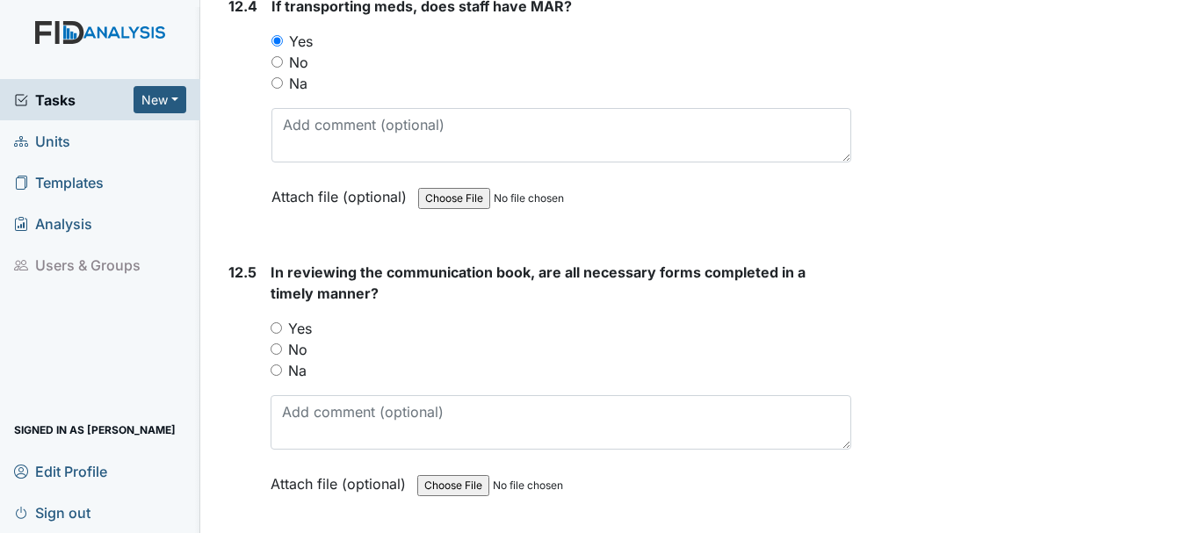
scroll to position [28931, 0]
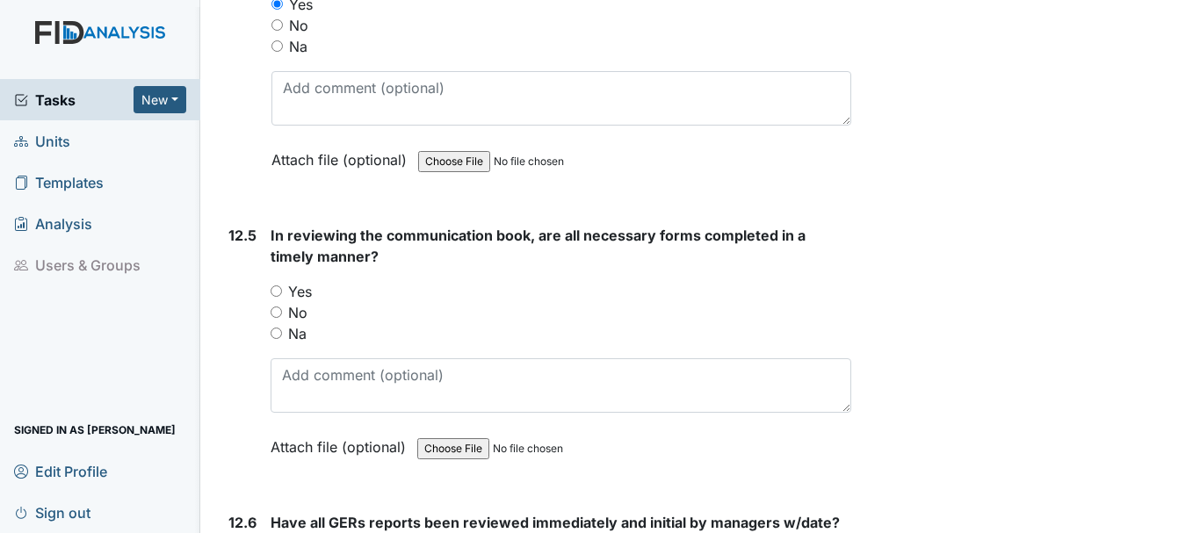
click at [277, 52] on input "Na" at bounding box center [277, 45] width 11 height 11
radio input "true"
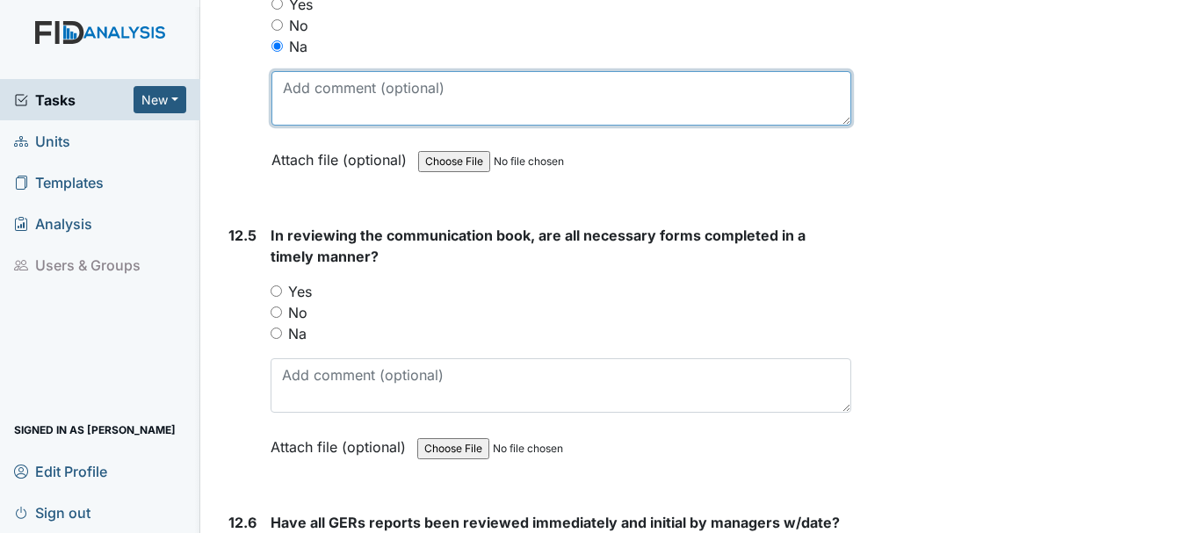
click at [343, 126] on textarea at bounding box center [562, 98] width 580 height 54
type textarea "tablet"
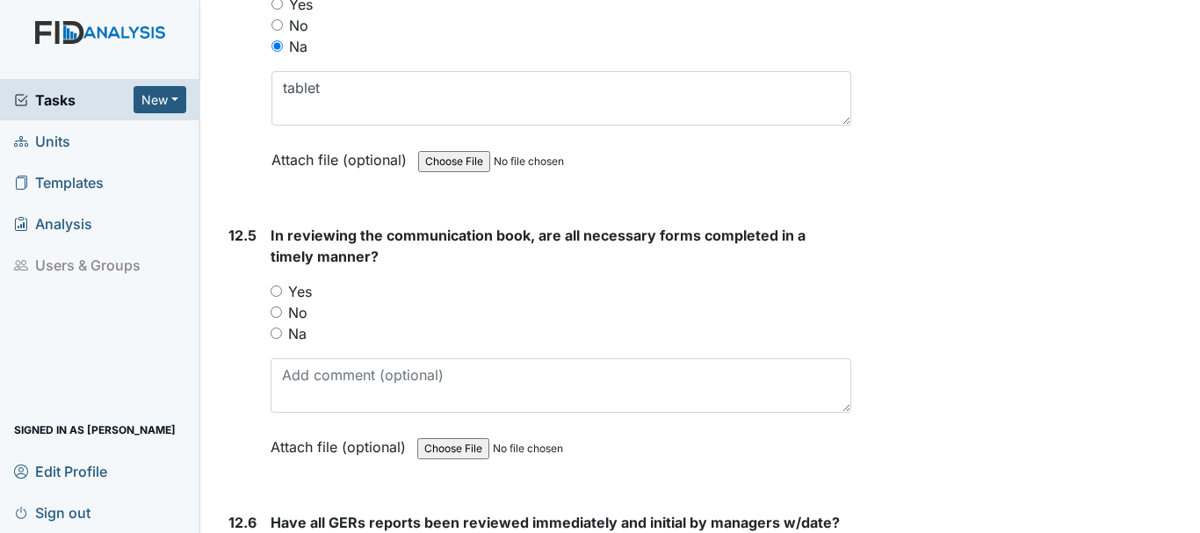
click at [277, 318] on input "No" at bounding box center [276, 312] width 11 height 11
radio input "true"
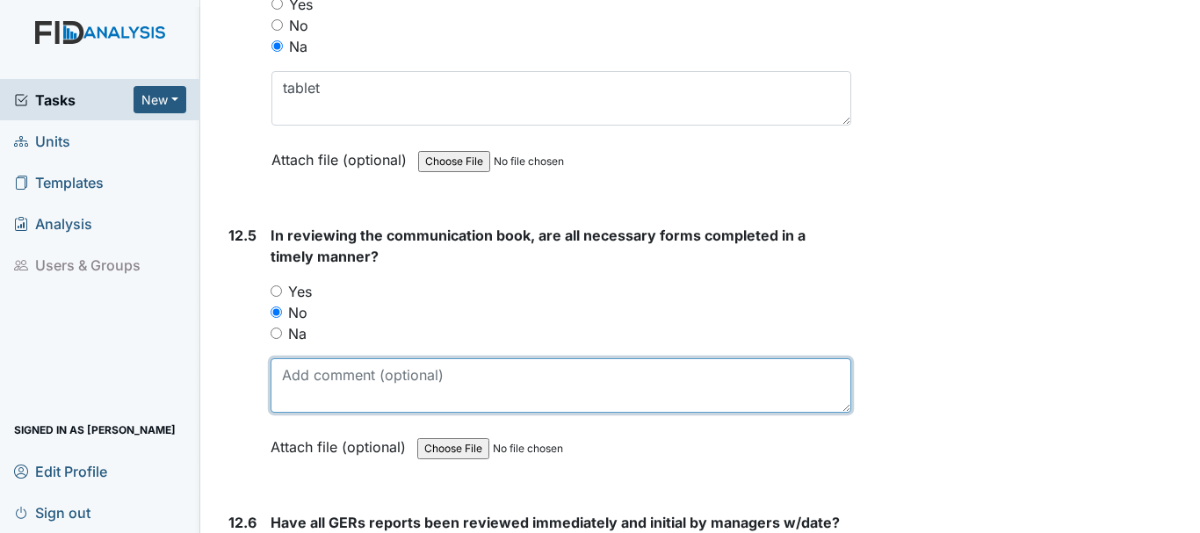
click at [380, 410] on textarea at bounding box center [561, 386] width 581 height 54
type textarea "2"
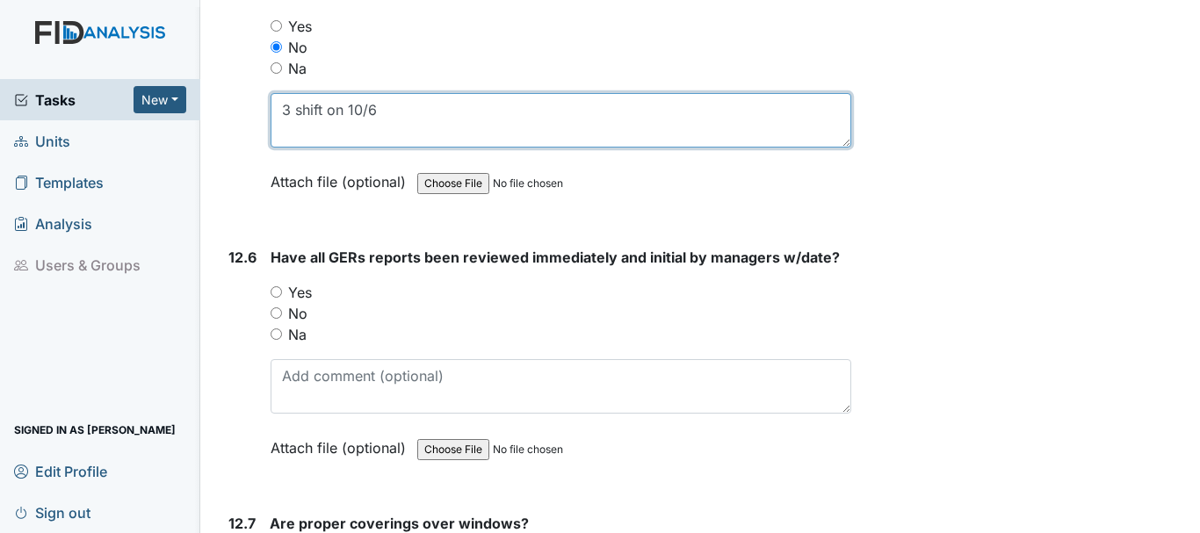
scroll to position [29199, 0]
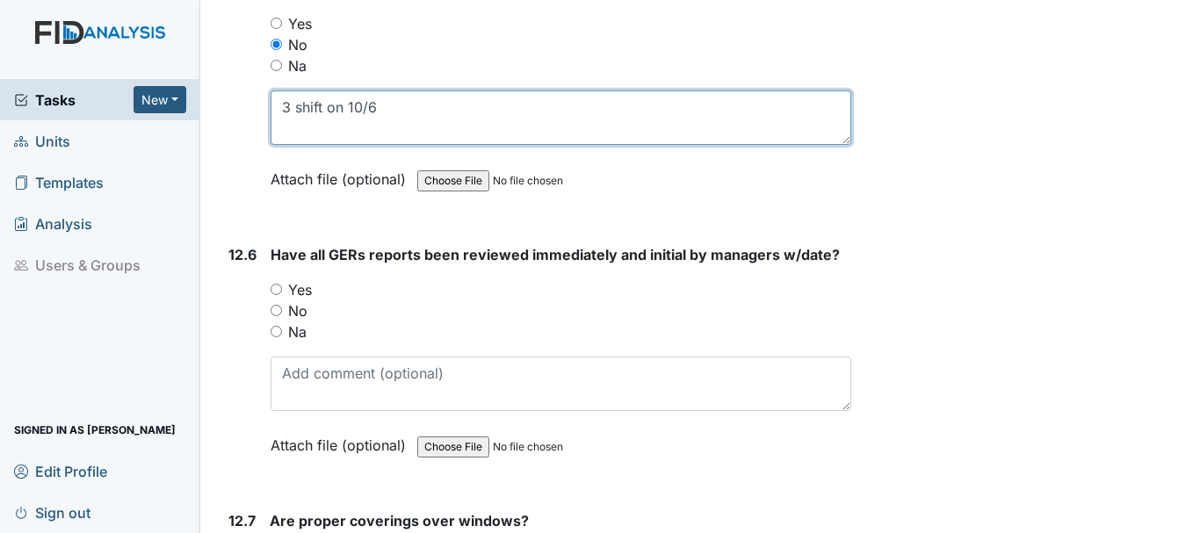
type textarea "3 shift on 10/6"
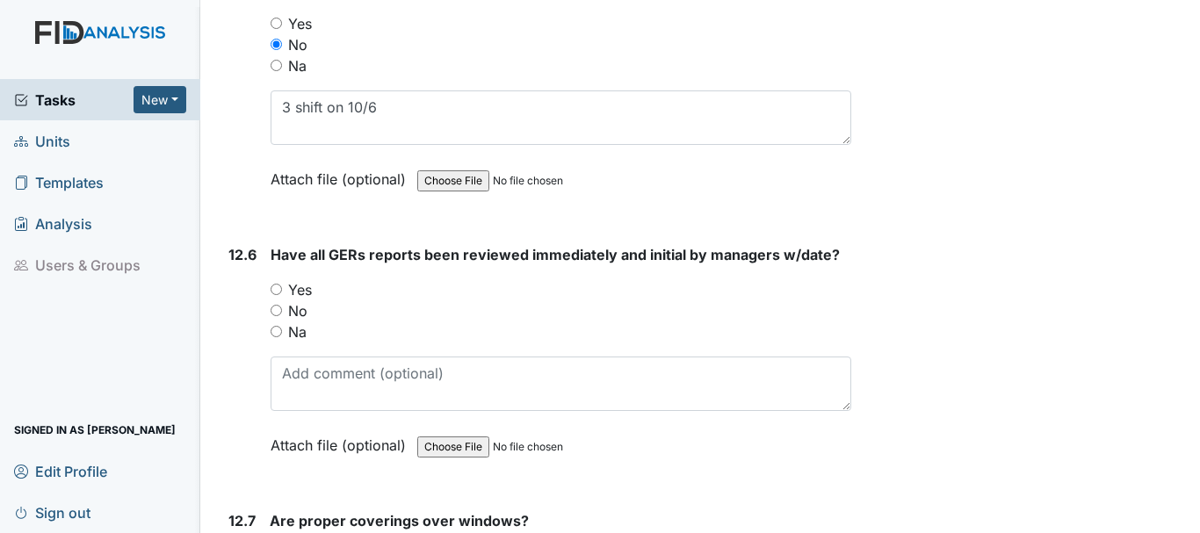
click at [277, 295] on input "Yes" at bounding box center [276, 289] width 11 height 11
radio input "true"
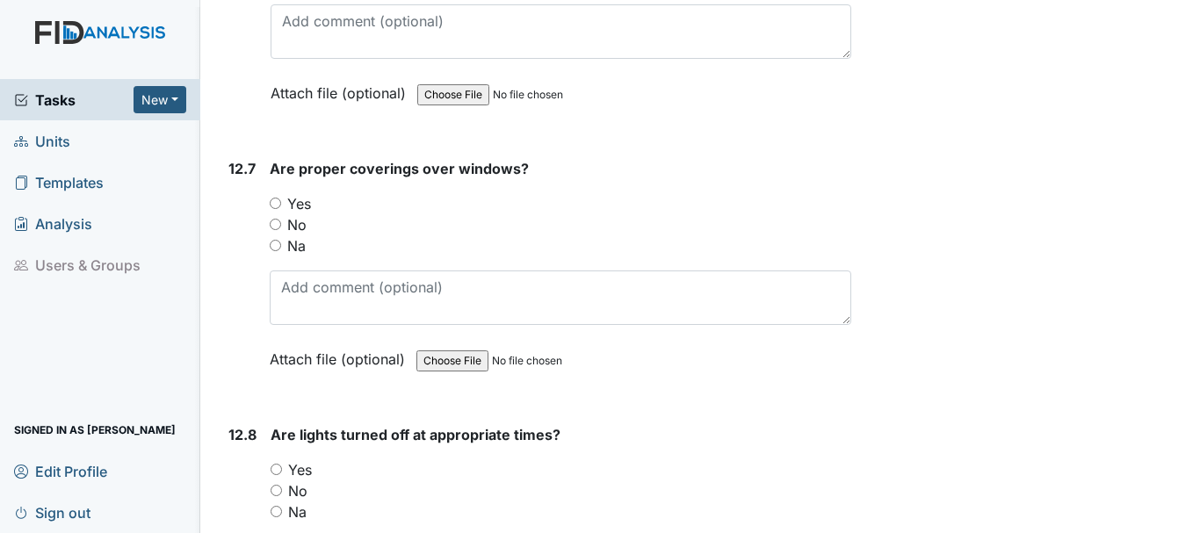
scroll to position [29555, 0]
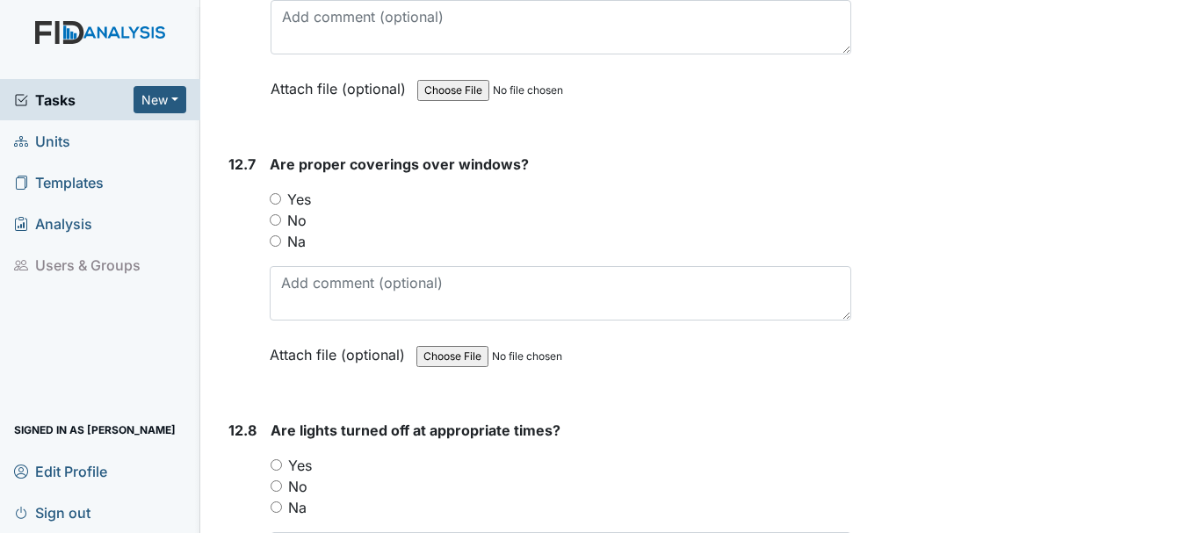
click at [276, 247] on input "Na" at bounding box center [275, 241] width 11 height 11
radio input "true"
click at [270, 226] on input "No" at bounding box center [275, 219] width 11 height 11
radio input "true"
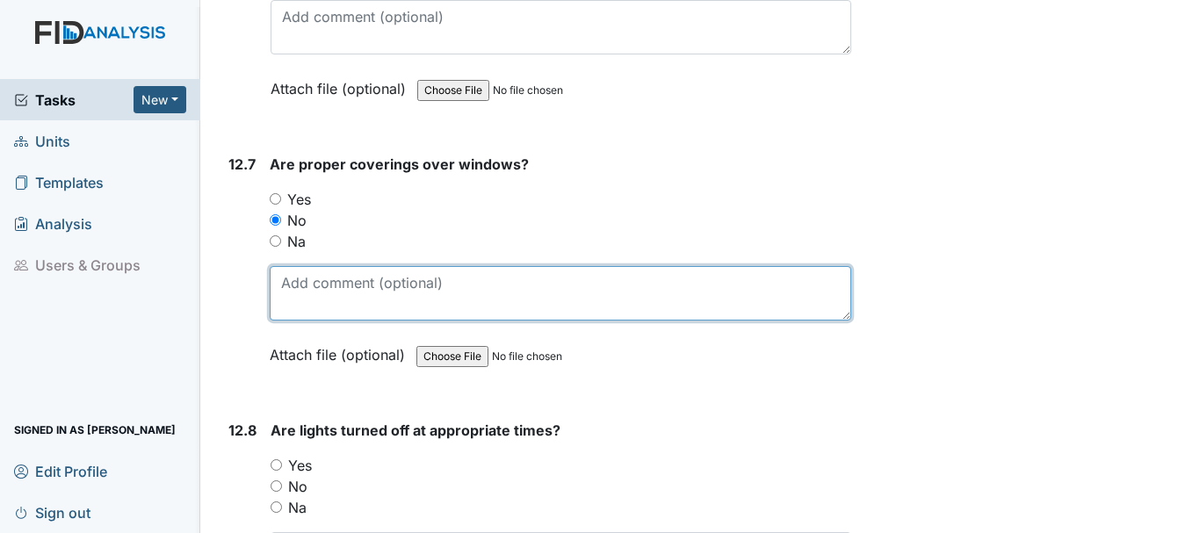
click at [360, 321] on textarea at bounding box center [561, 293] width 582 height 54
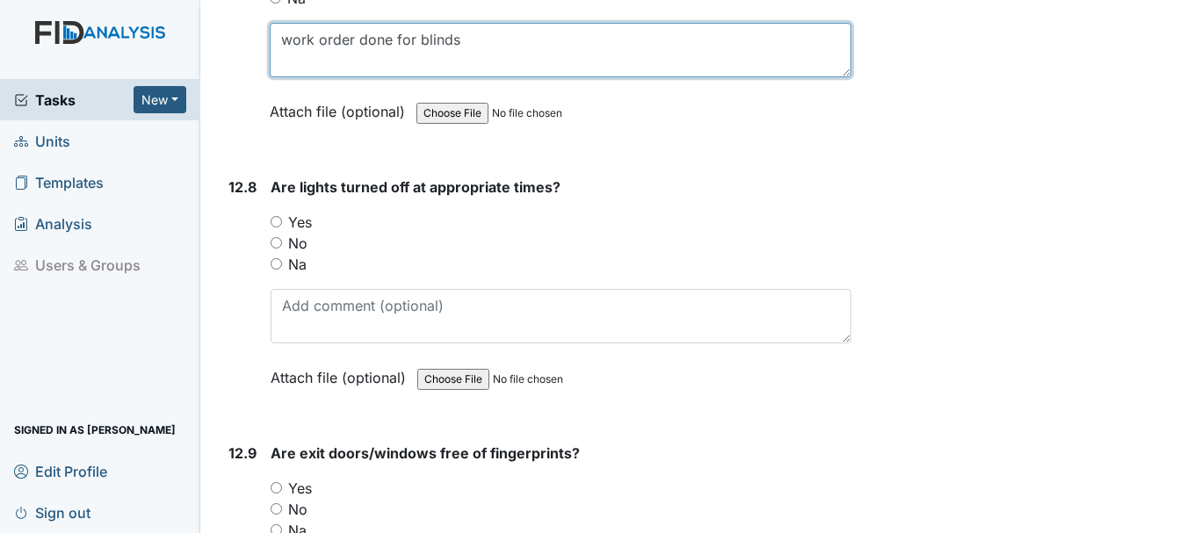
scroll to position [29804, 0]
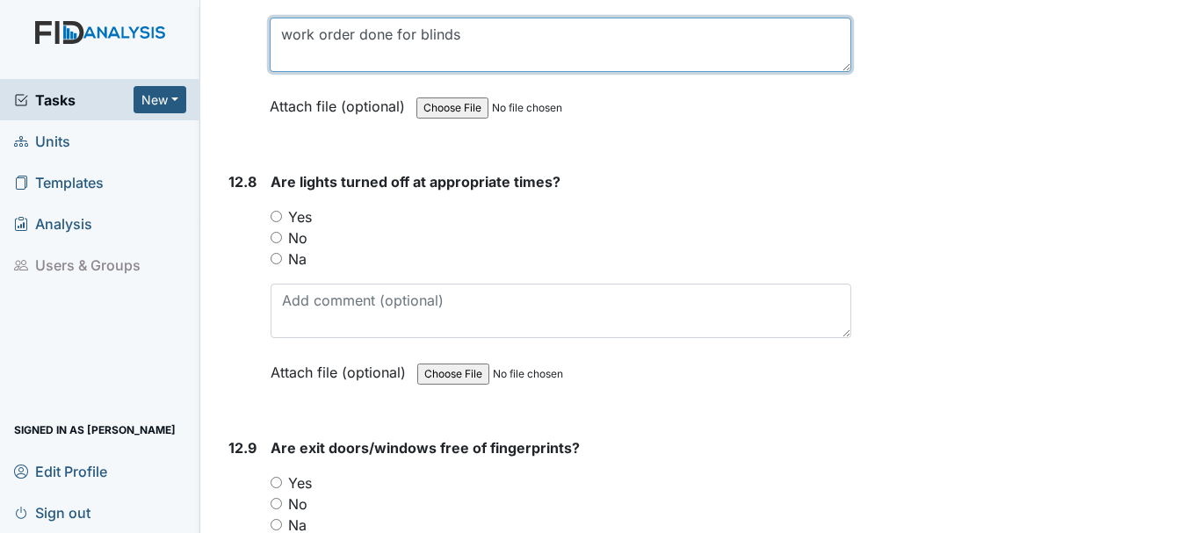
type textarea "work order done for blinds"
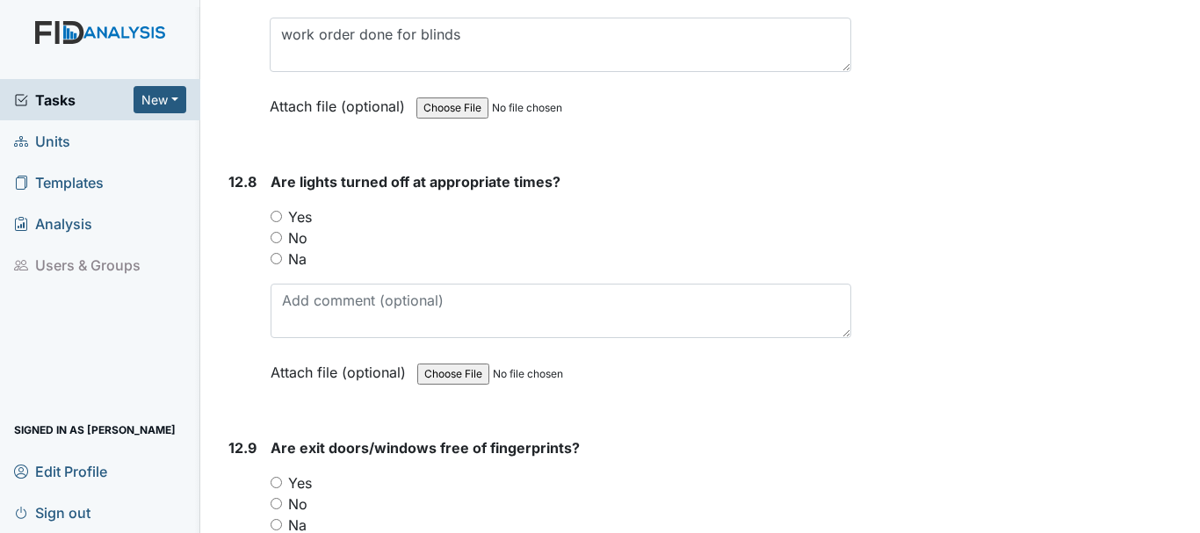
click at [279, 222] on input "Yes" at bounding box center [276, 216] width 11 height 11
radio input "true"
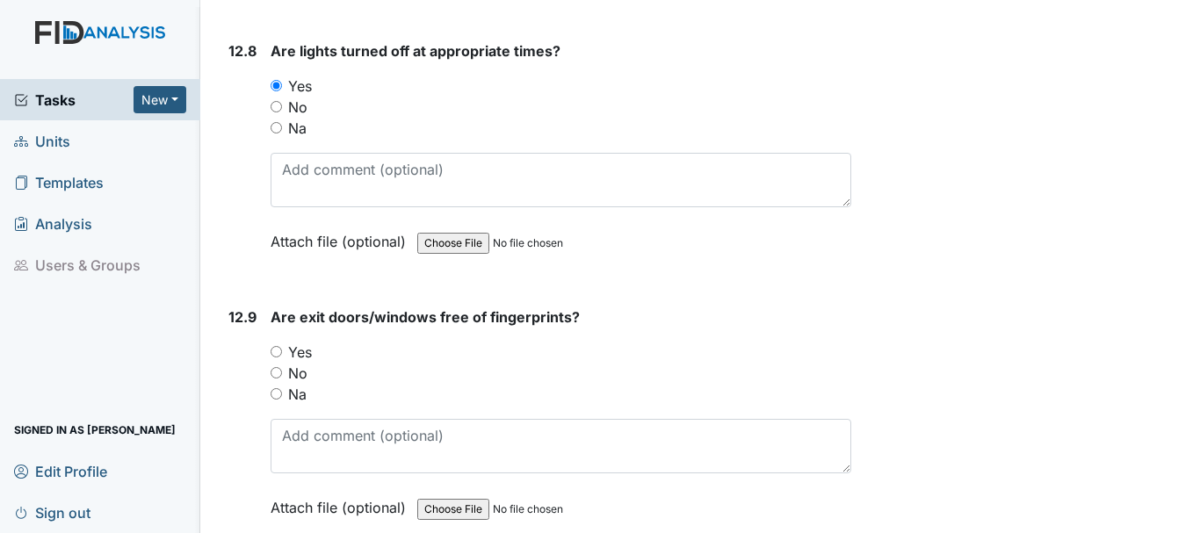
scroll to position [29961, 0]
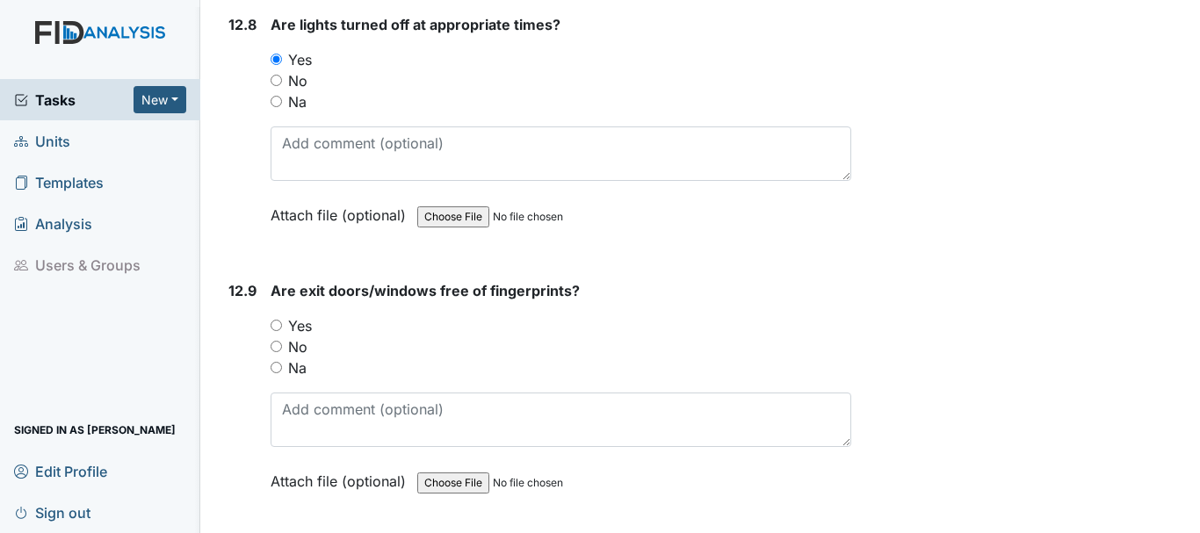
click at [277, 331] on input "Yes" at bounding box center [276, 325] width 11 height 11
radio input "true"
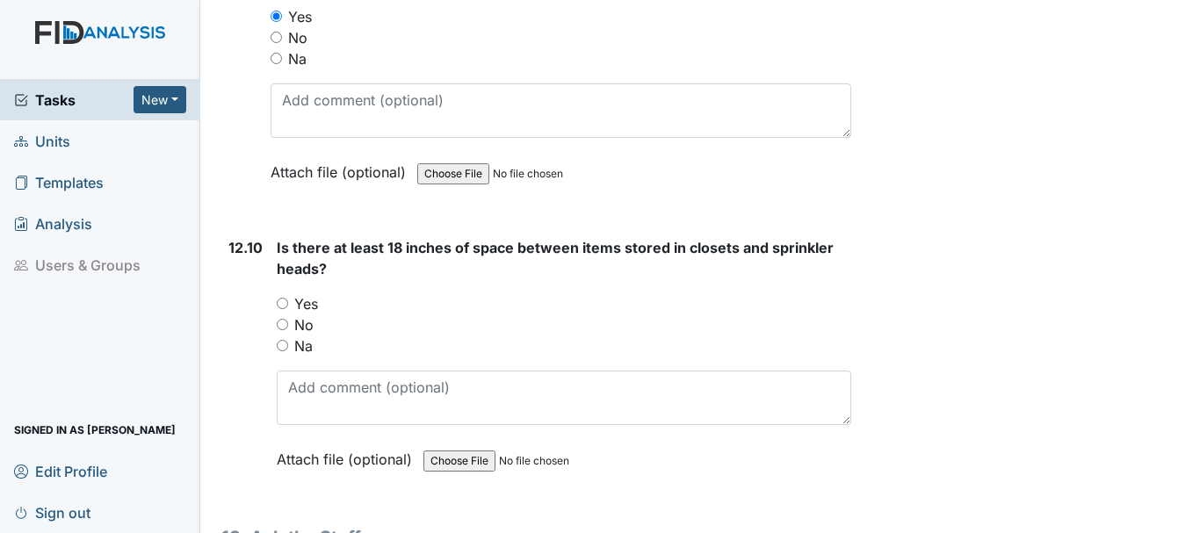
scroll to position [30275, 0]
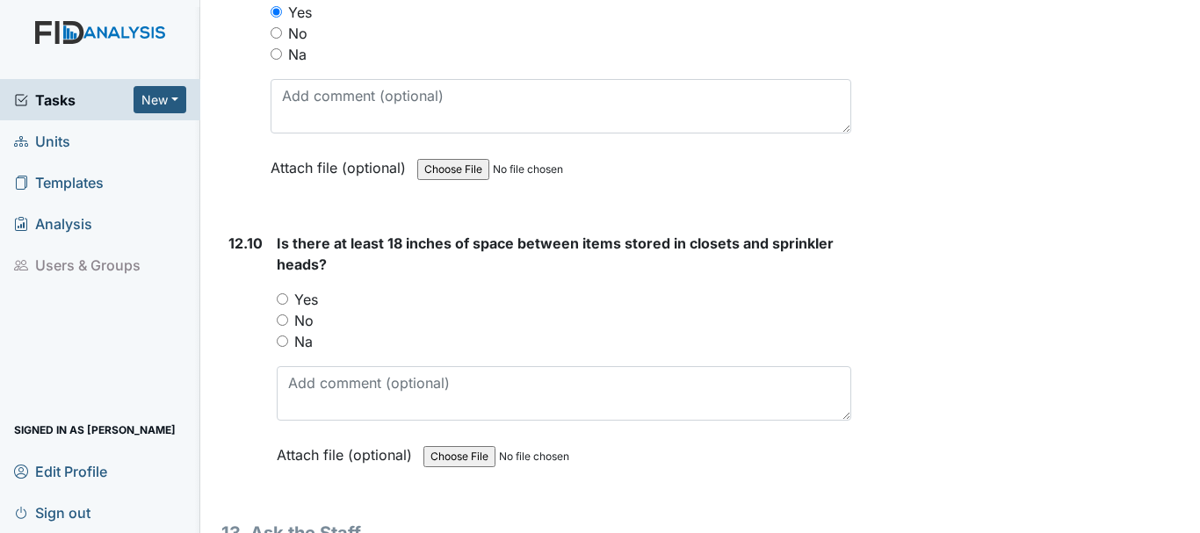
click at [281, 326] on input "No" at bounding box center [282, 320] width 11 height 11
radio input "true"
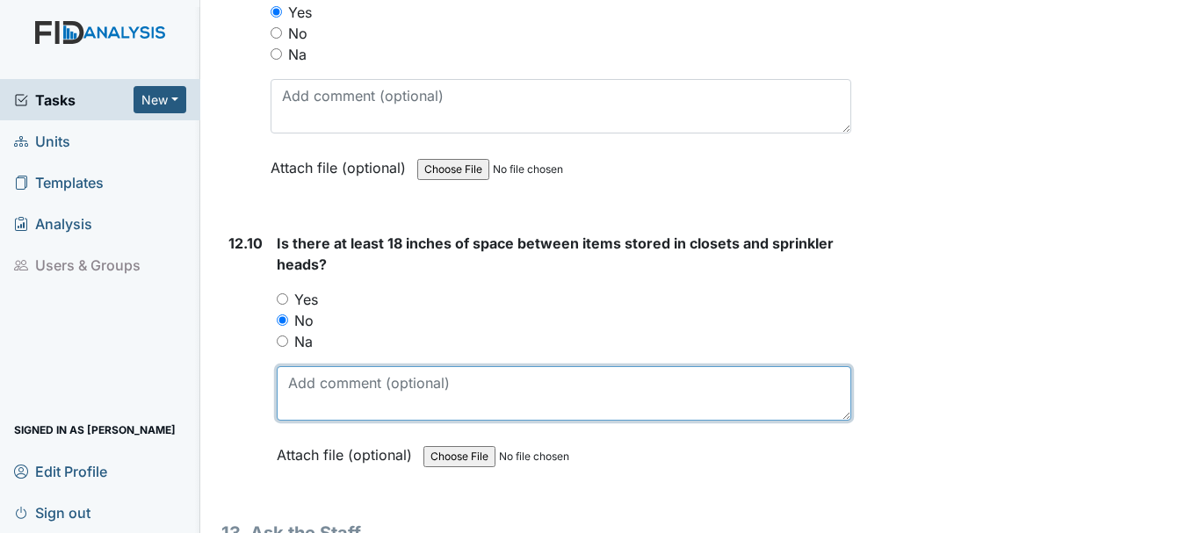
click at [388, 421] on textarea at bounding box center [564, 393] width 575 height 54
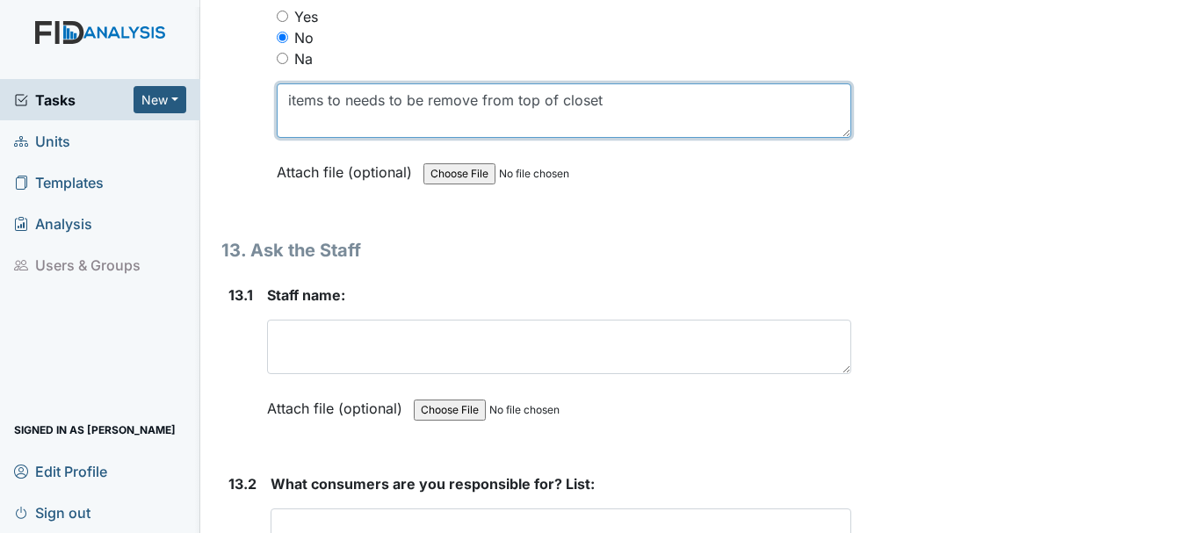
scroll to position [30563, 0]
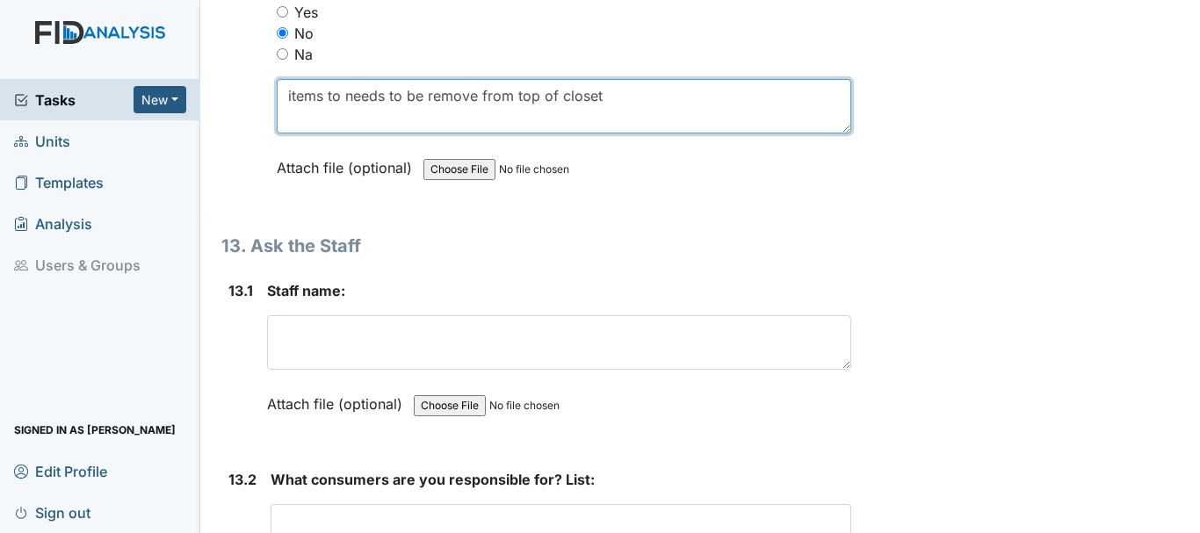
type textarea "items to needs to be remove from top of closet"
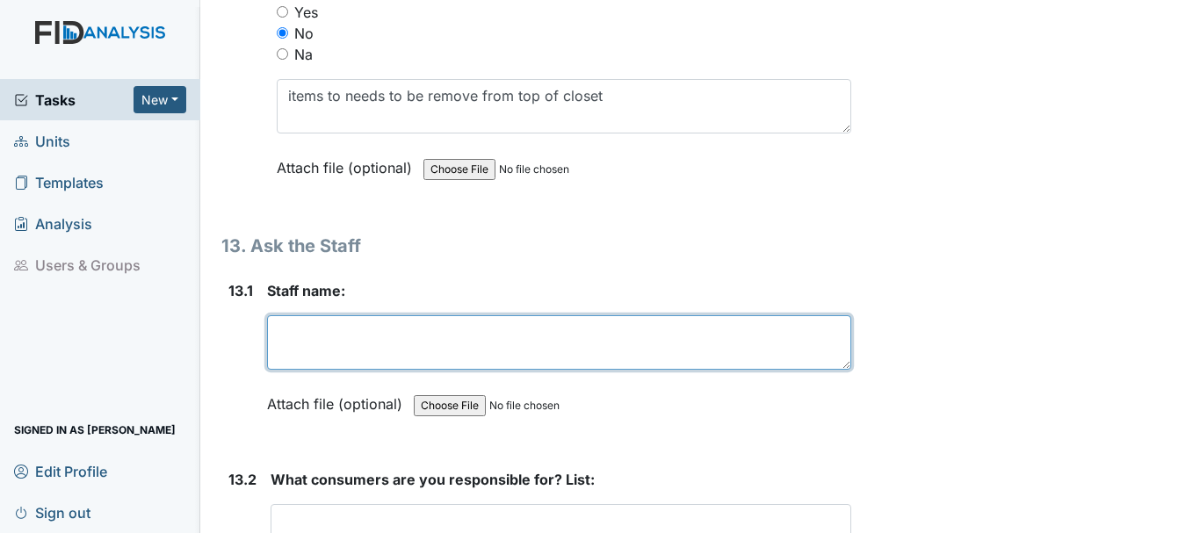
click at [371, 370] on textarea at bounding box center [559, 342] width 584 height 54
type textarea "Nat"
